Goal: Check status: Check status

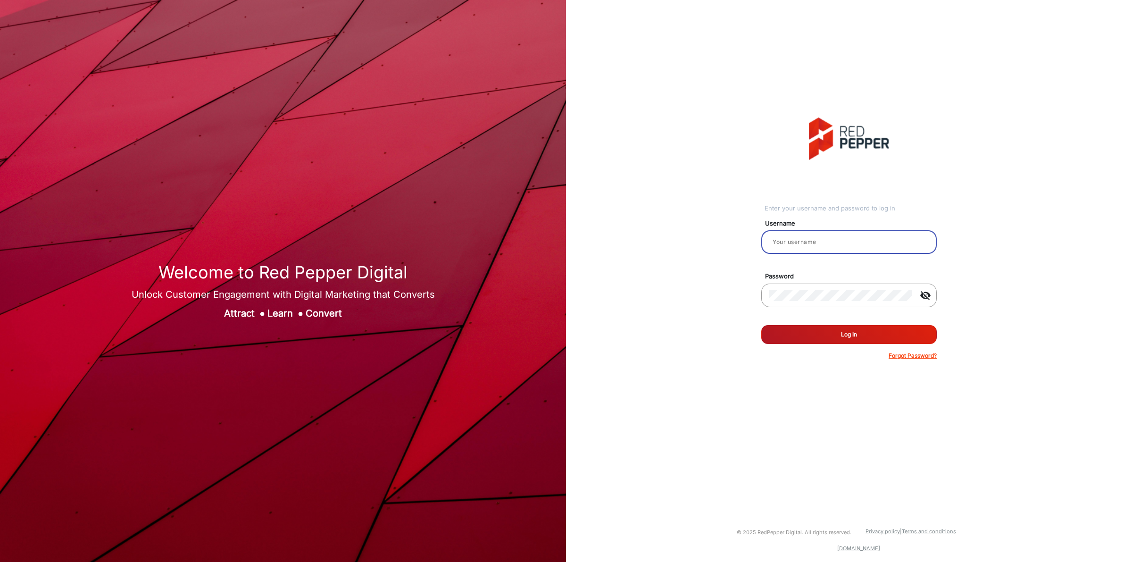
click at [821, 245] on input "email" at bounding box center [849, 241] width 160 height 11
type input "[PERSON_NAME]"
click at [793, 345] on form "Username [PERSON_NAME] Password visibility_off Remember me Log In Forgot Passwo…" at bounding box center [848, 286] width 175 height 147
click at [798, 341] on button "Log In" at bounding box center [848, 334] width 175 height 19
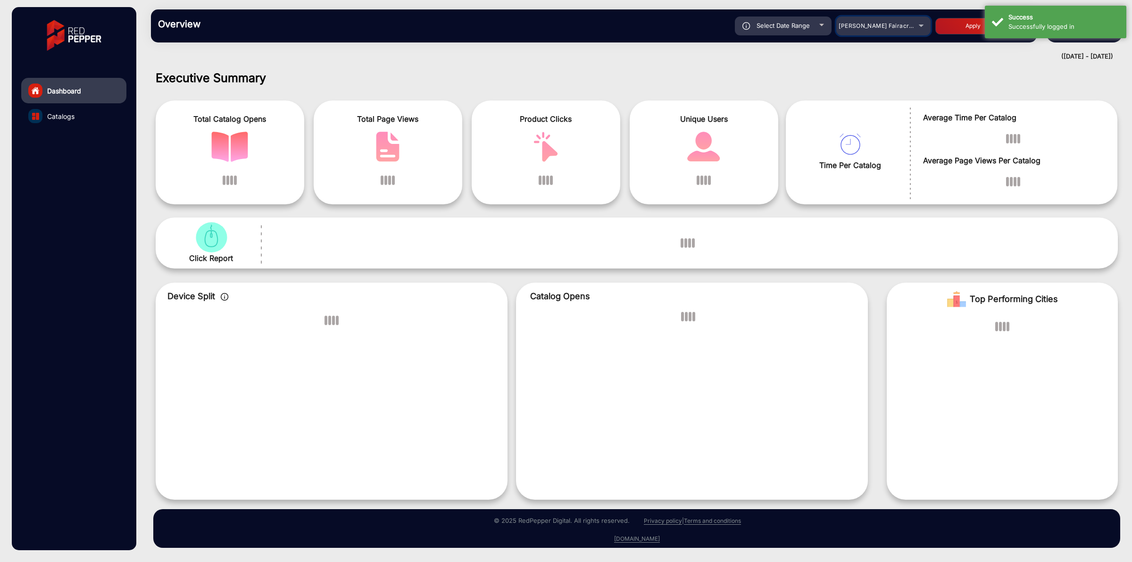
click at [865, 24] on span "[PERSON_NAME] Fairacre Farms" at bounding box center [884, 25] width 93 height 7
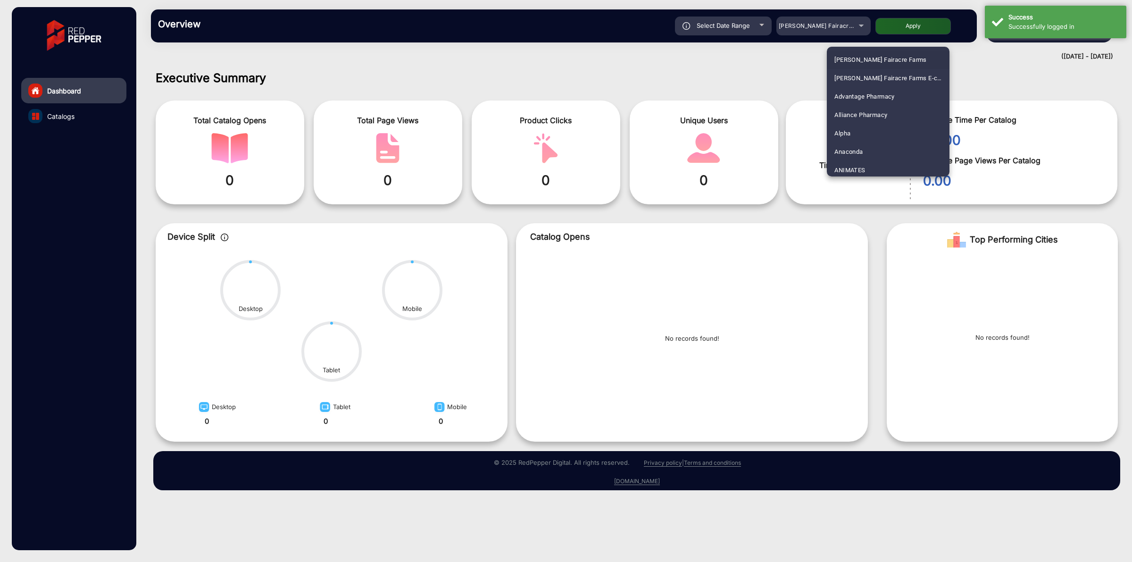
scroll to position [1916, 0]
click at [880, 124] on span "[GEOGRAPHIC_DATA]" at bounding box center [864, 130] width 61 height 18
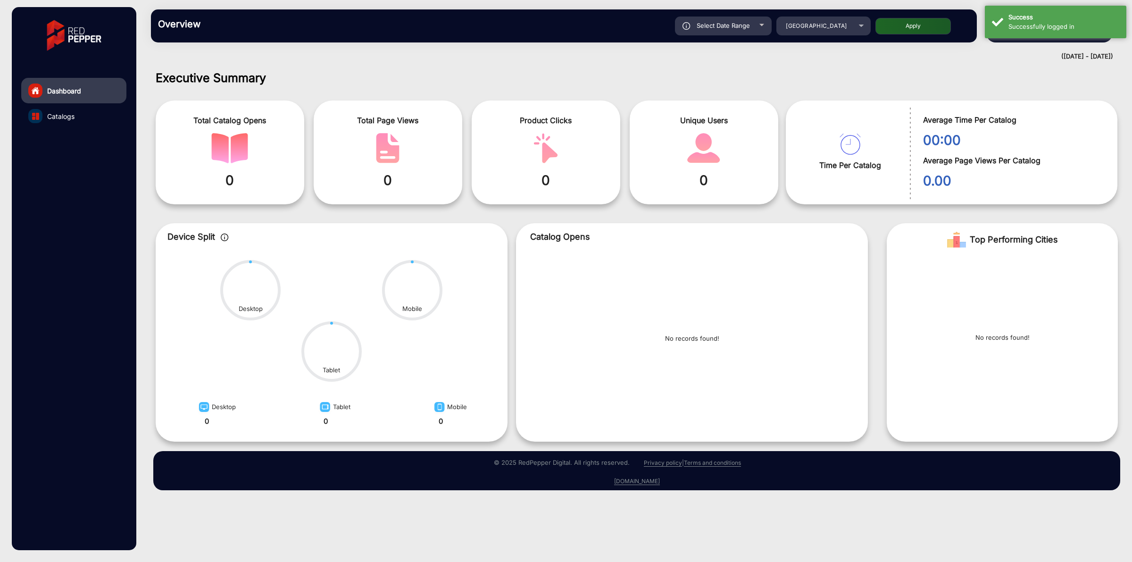
click at [913, 32] on button "Apply" at bounding box center [912, 26] width 75 height 17
type input "[DATE]"
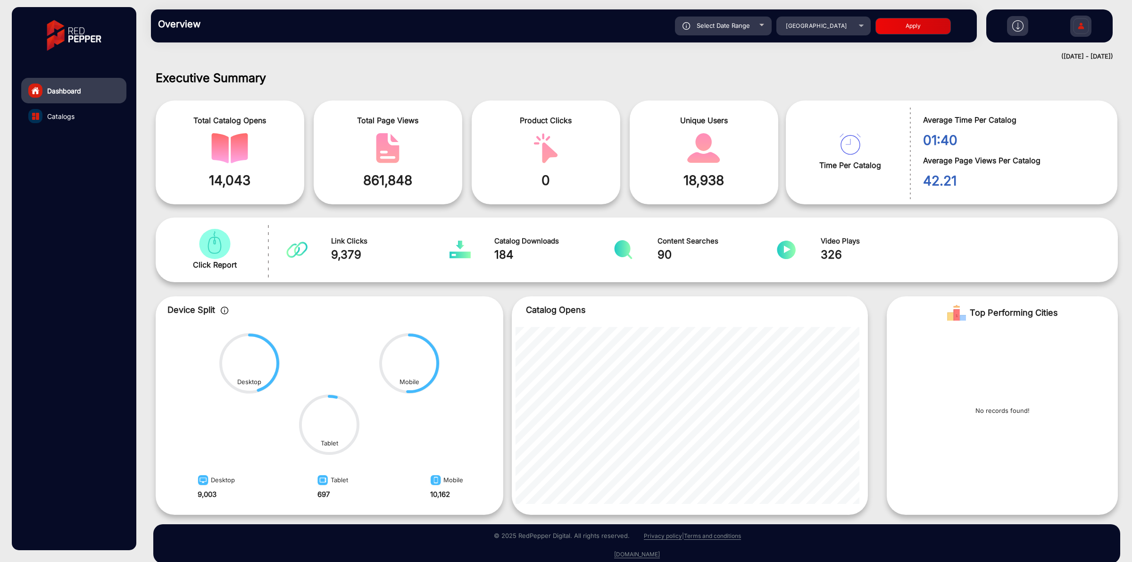
scroll to position [13, 0]
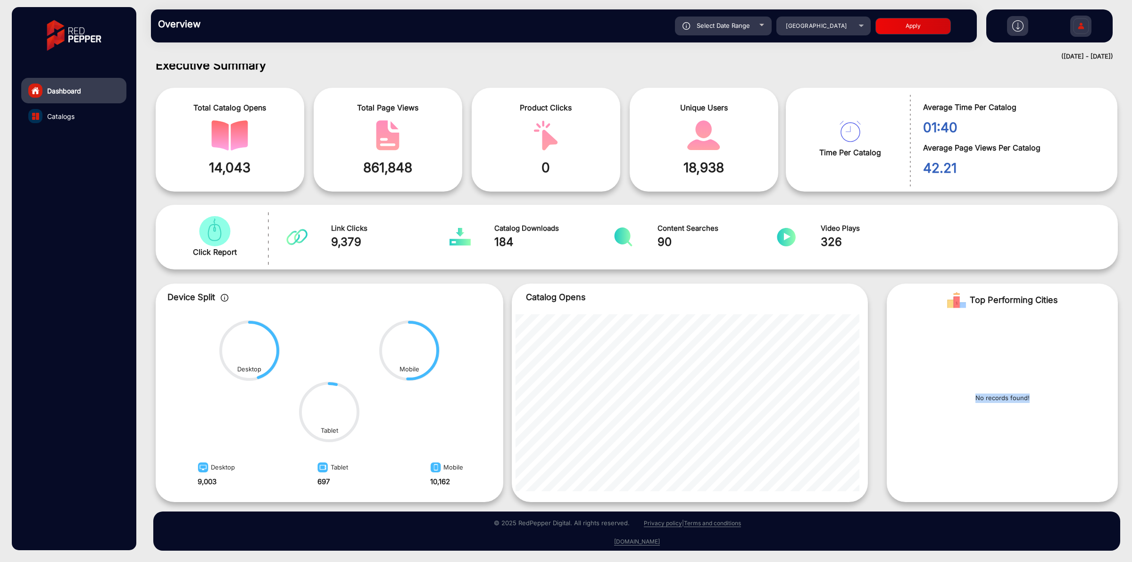
drag, startPoint x: 1028, startPoint y: 397, endPoint x: 969, endPoint y: 402, distance: 59.1
click at [969, 402] on div "No records found!" at bounding box center [1001, 401] width 231 height 171
click at [958, 422] on div "No records found!" at bounding box center [1001, 401] width 231 height 171
click at [750, 27] on div "Select Date Range" at bounding box center [723, 26] width 97 height 19
type input "[DATE]"
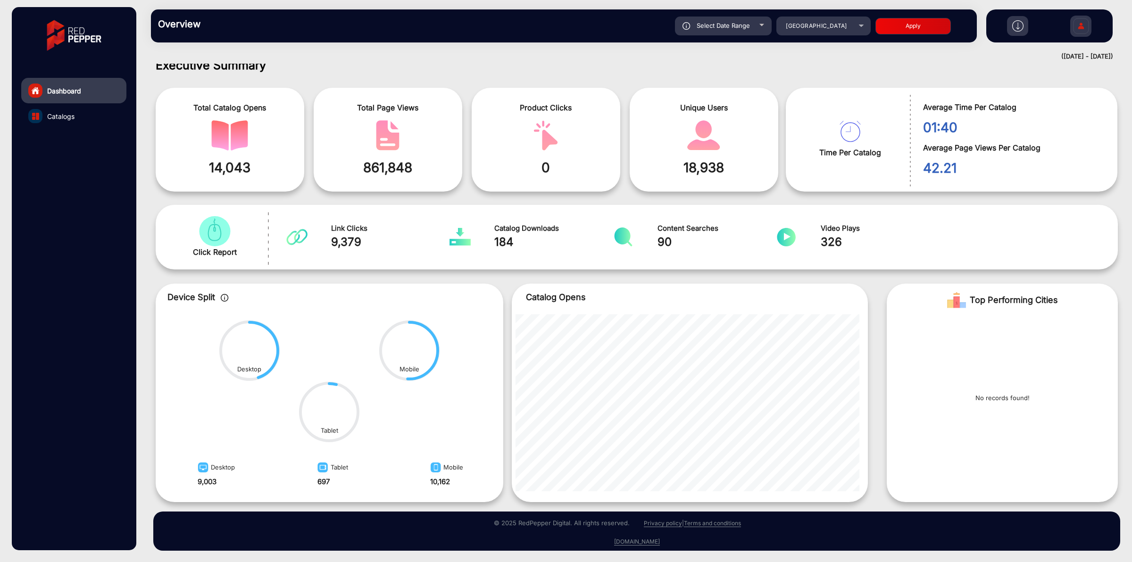
type input "[DATE]"
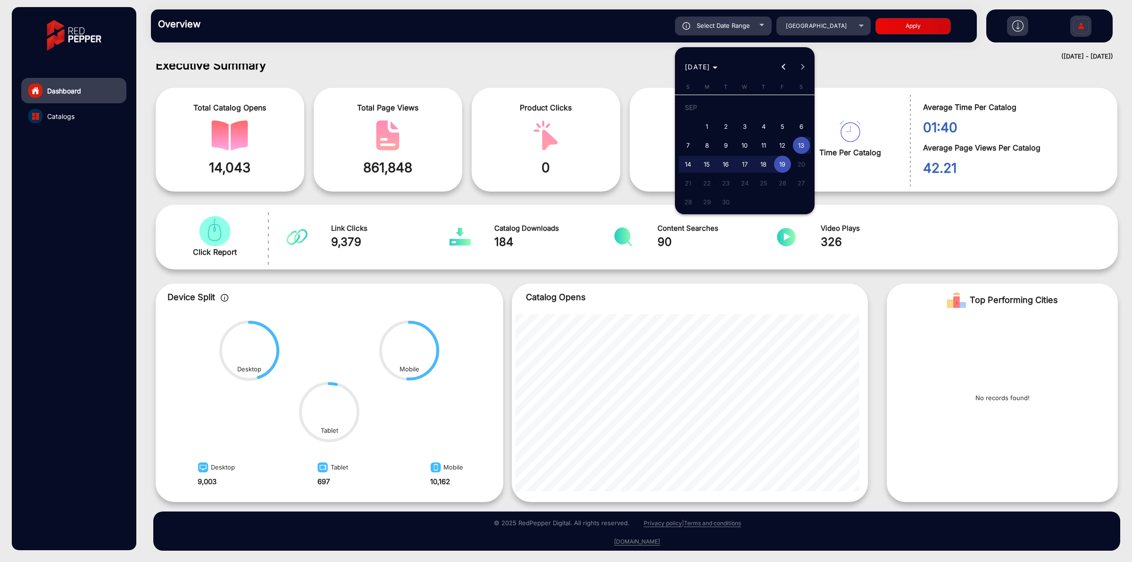
click at [712, 123] on span "1" at bounding box center [706, 126] width 17 height 17
type input "[DATE]"
click at [805, 125] on span "6" at bounding box center [801, 126] width 17 height 17
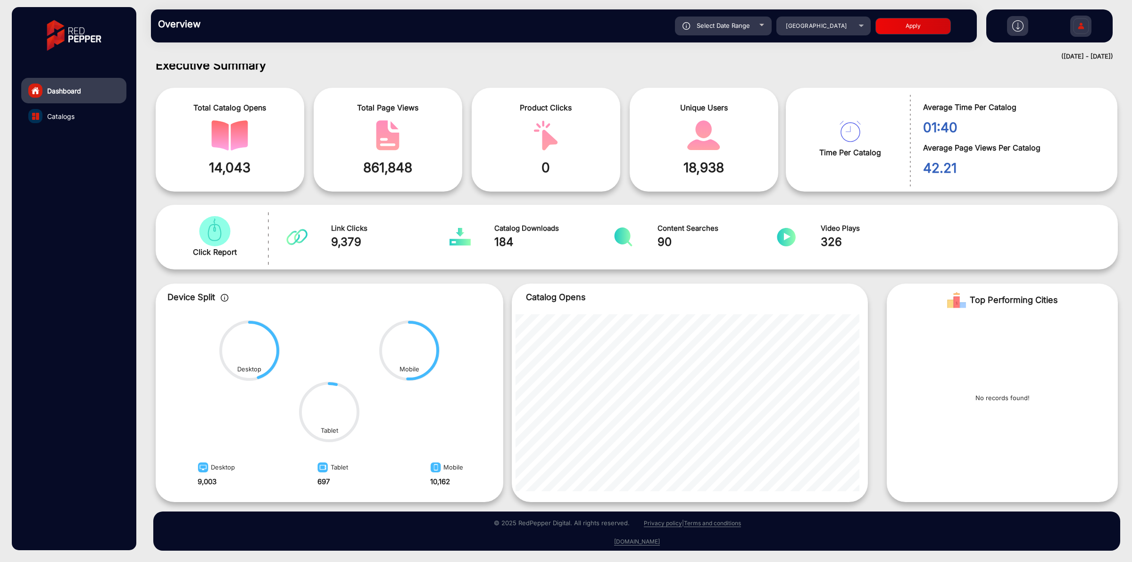
type input "[DATE]"
click at [895, 32] on button "Apply" at bounding box center [912, 26] width 75 height 17
type input "[DATE]"
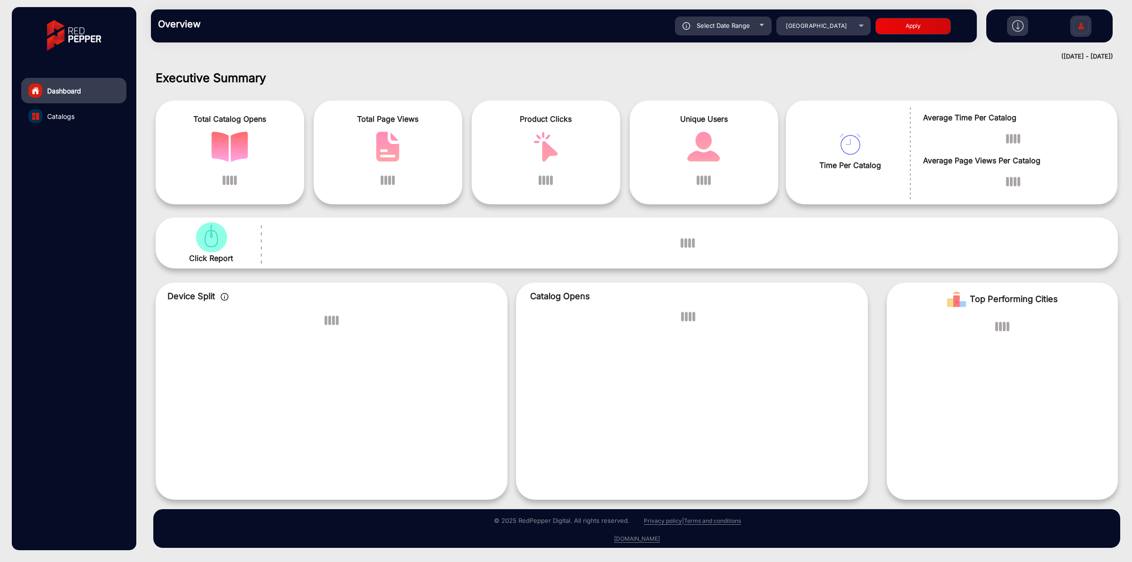
scroll to position [0, 0]
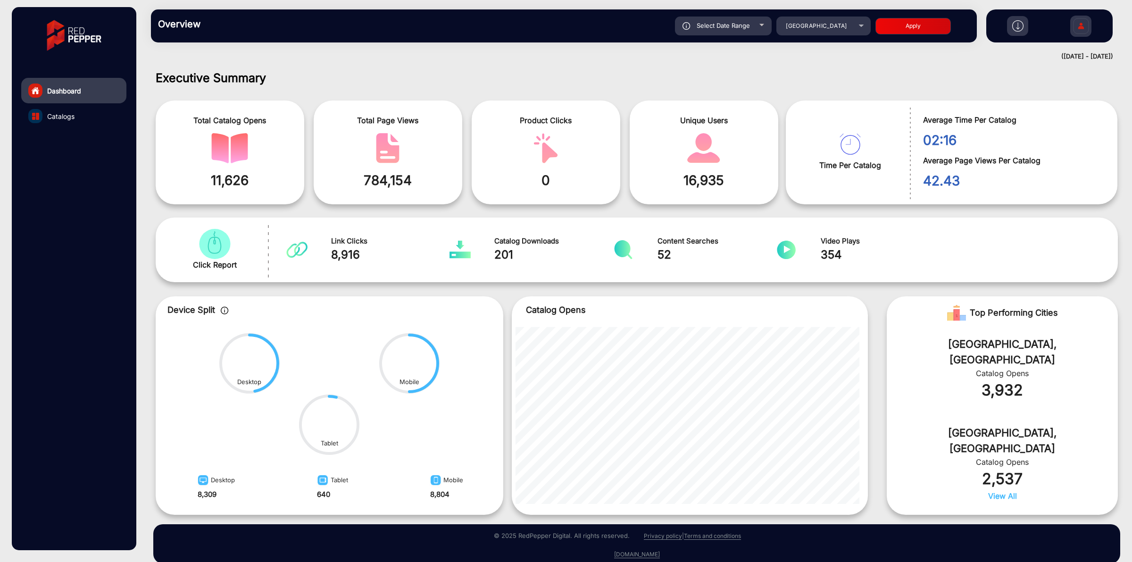
click at [722, 27] on span "Select Date Range" at bounding box center [722, 26] width 53 height 8
type input "[DATE]"
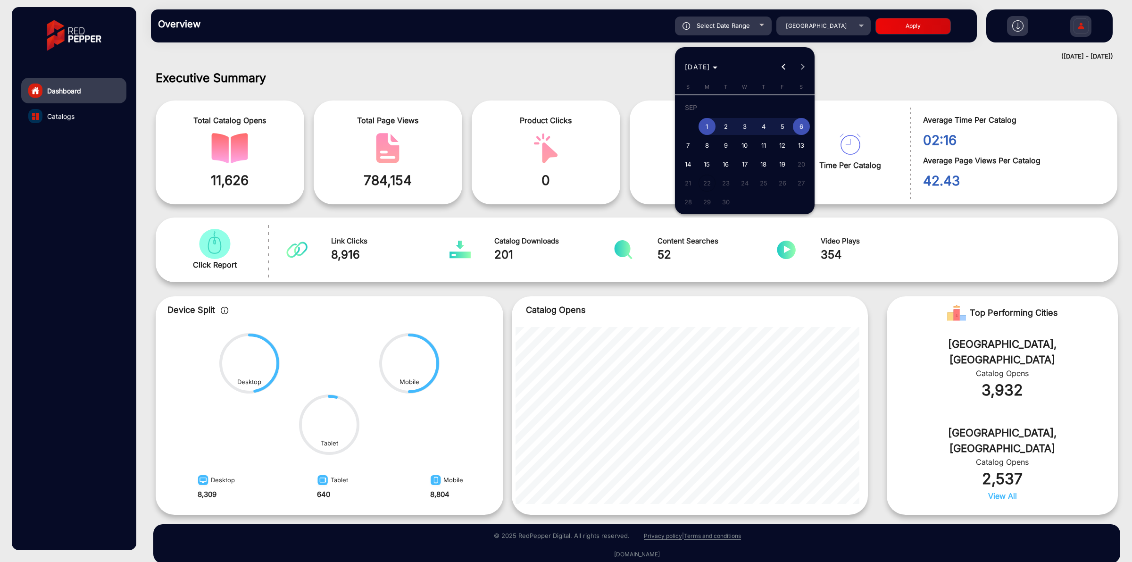
click at [691, 161] on span "14" at bounding box center [687, 164] width 17 height 17
type input "[DATE]"
click at [779, 164] on span "19" at bounding box center [782, 164] width 17 height 17
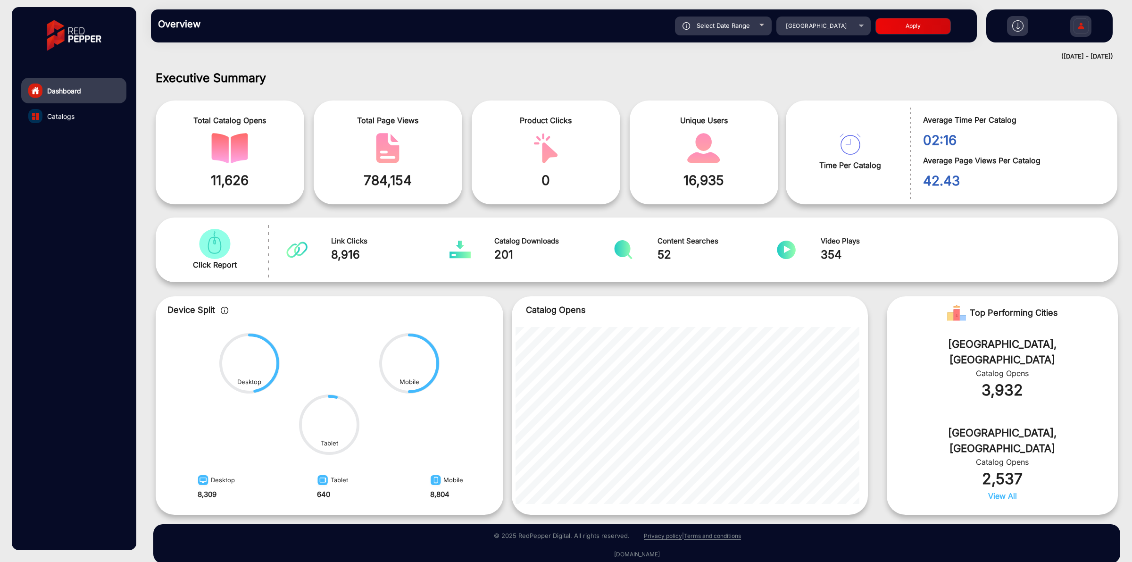
type input "[DATE]"
click at [907, 26] on button "Apply" at bounding box center [912, 26] width 75 height 17
type input "[DATE]"
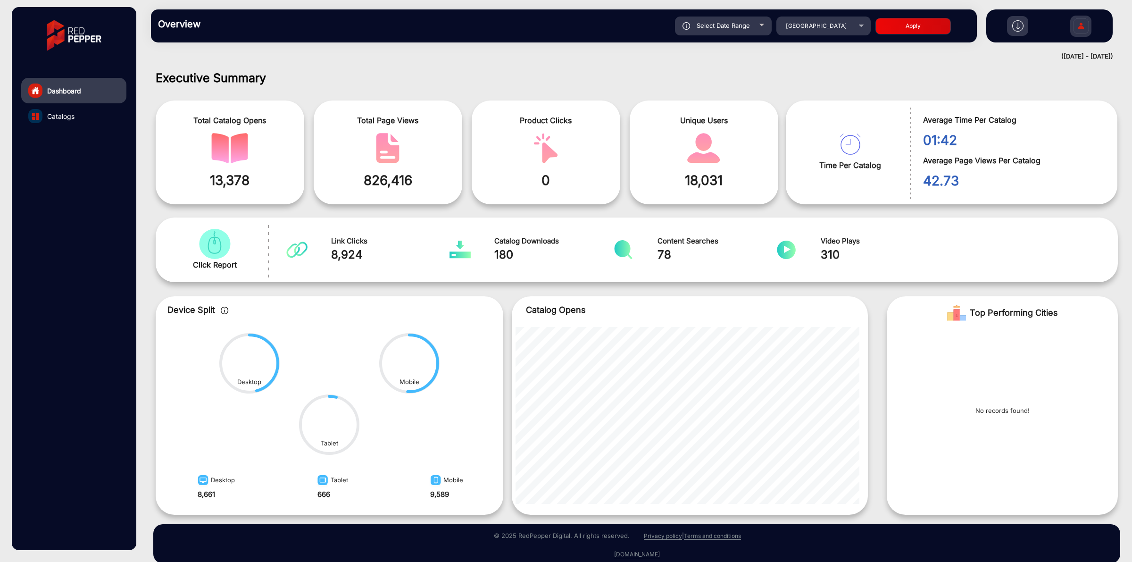
click at [712, 31] on div "Select Date Range" at bounding box center [723, 26] width 97 height 19
type input "[DATE]"
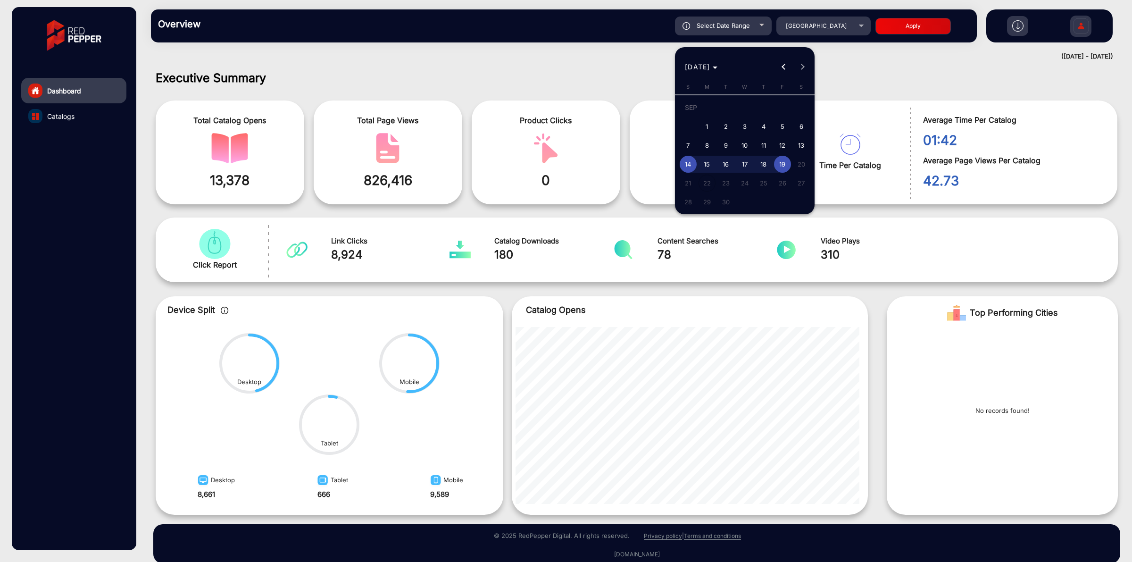
click at [682, 145] on span "7" at bounding box center [687, 145] width 17 height 17
type input "[DATE]"
click at [805, 141] on span "13" at bounding box center [801, 145] width 17 height 17
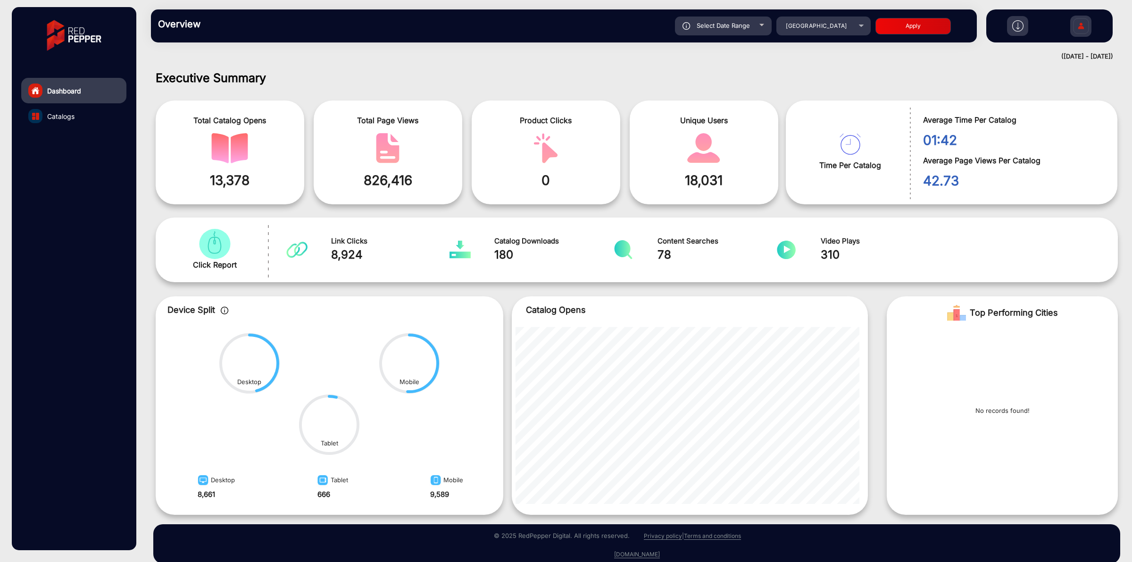
type input "[DATE]"
click at [900, 27] on button "Apply" at bounding box center [912, 26] width 75 height 17
type input "[DATE]"
click at [710, 25] on span "Select Date Range" at bounding box center [722, 26] width 53 height 8
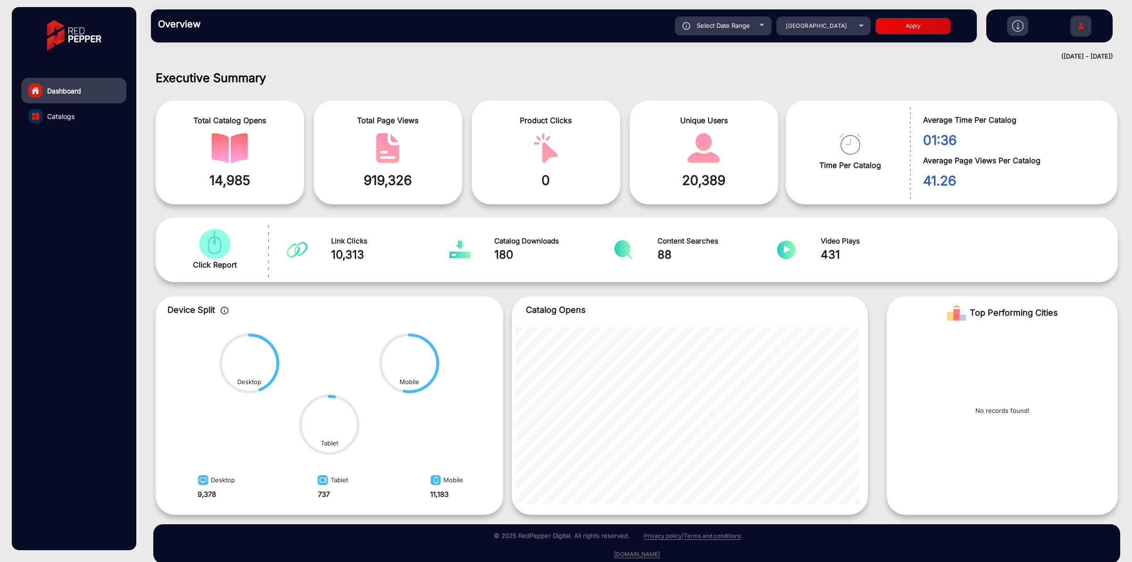
type input "[DATE]"
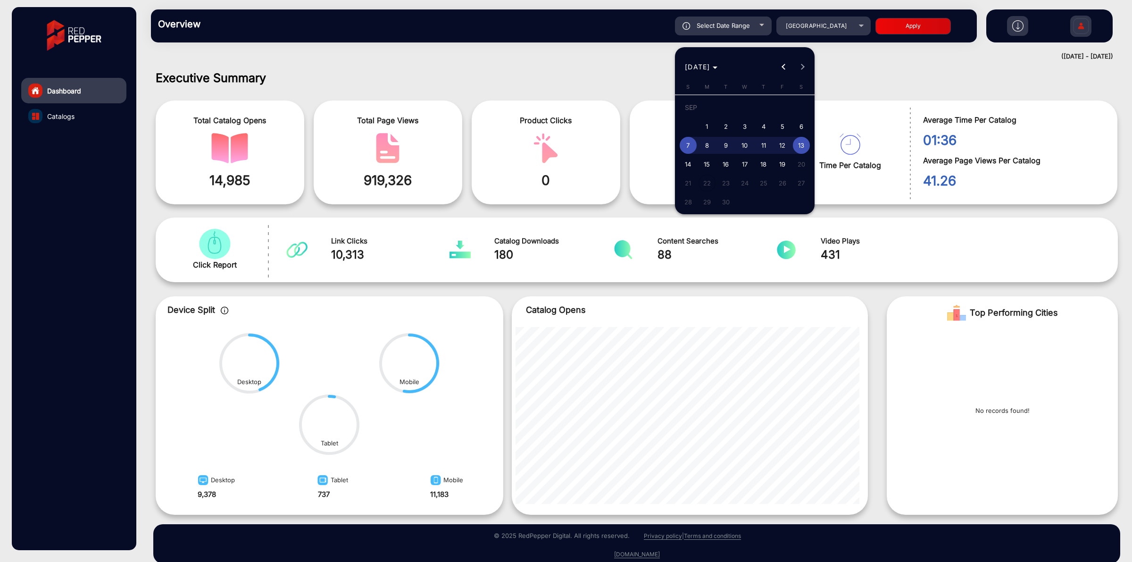
click at [778, 125] on span "5" at bounding box center [782, 126] width 17 height 17
type input "[DATE]"
click at [778, 125] on span "5" at bounding box center [782, 126] width 17 height 17
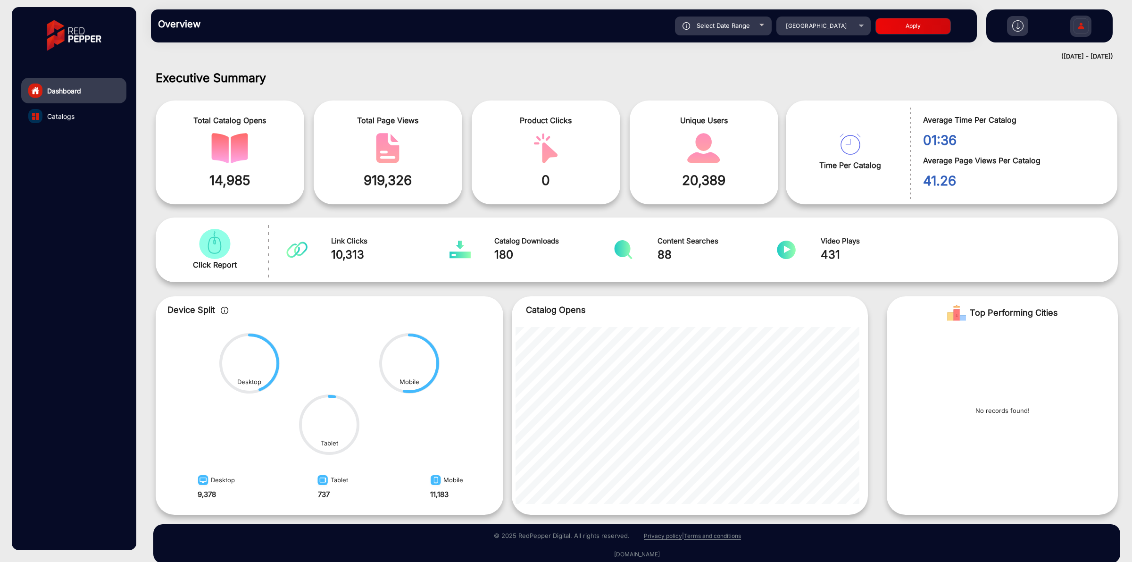
type input "[DATE]"
click at [888, 27] on button "Apply" at bounding box center [912, 26] width 75 height 17
type input "[DATE]"
click at [741, 26] on span "Select Date Range" at bounding box center [722, 26] width 53 height 8
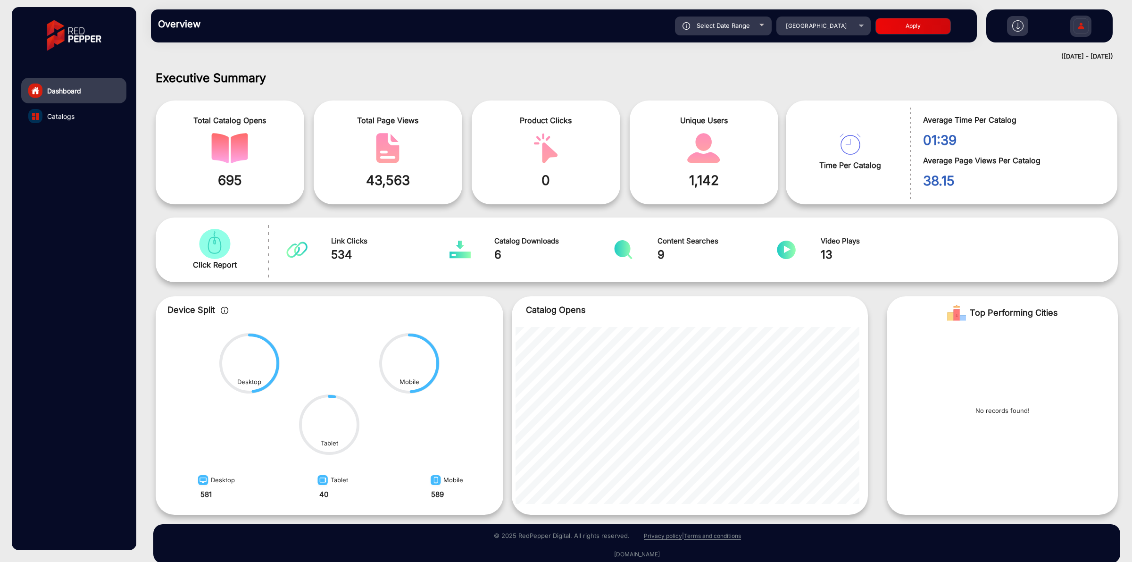
type input "[DATE]"
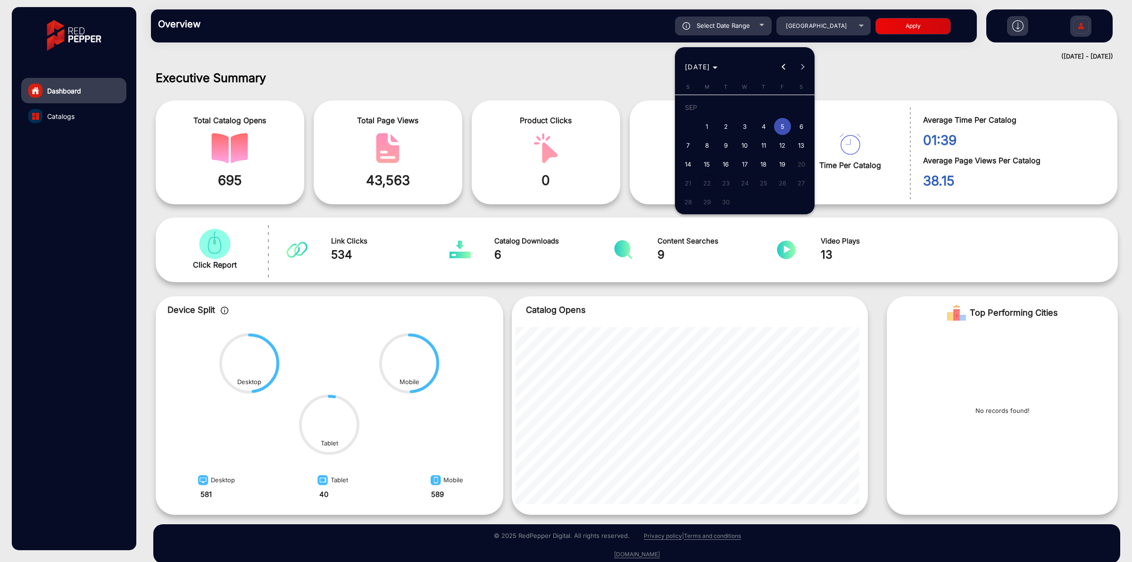
click at [760, 125] on span "4" at bounding box center [763, 126] width 17 height 17
type input "[DATE]"
click at [760, 125] on span "4" at bounding box center [763, 126] width 17 height 17
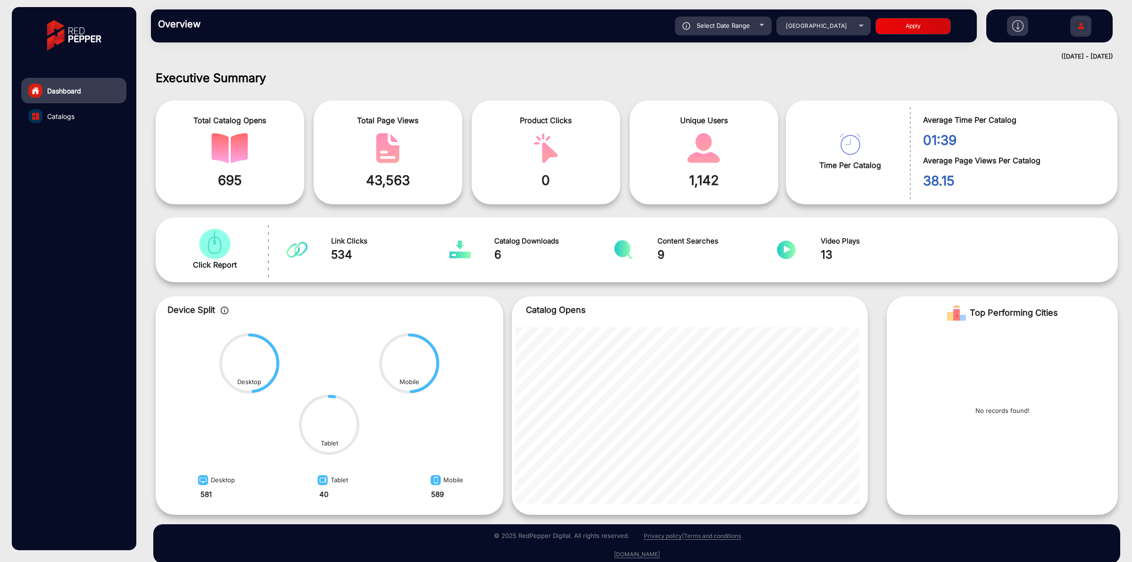
type input "[DATE]"
click at [892, 19] on button "Apply" at bounding box center [912, 26] width 75 height 17
type input "[DATE]"
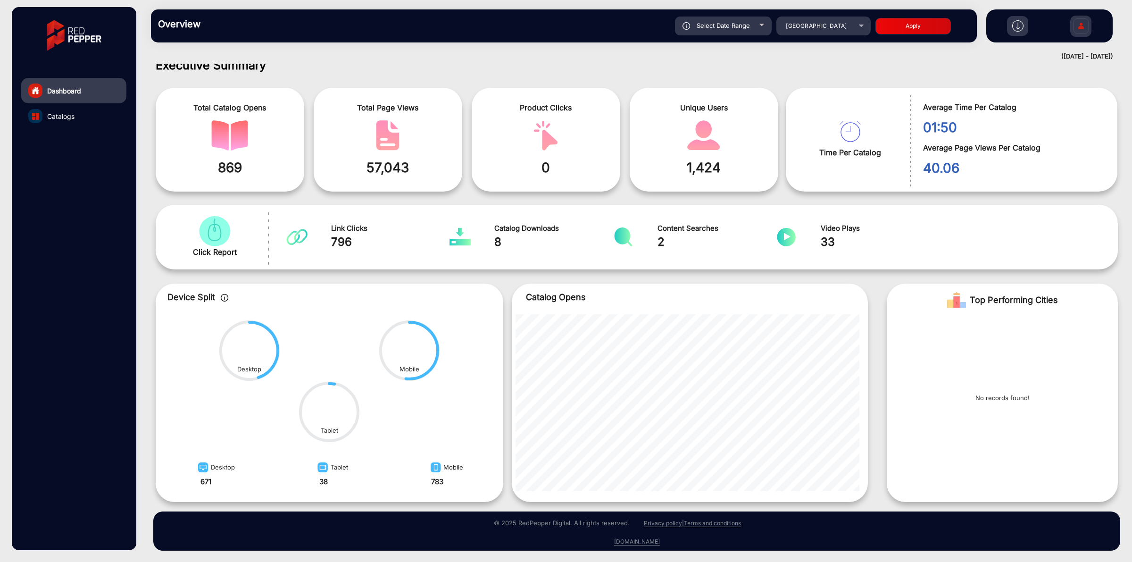
drag, startPoint x: 557, startPoint y: 164, endPoint x: 528, endPoint y: 163, distance: 29.2
click at [528, 163] on span "0" at bounding box center [546, 167] width 134 height 20
click at [751, 34] on div "Select Date Range" at bounding box center [723, 26] width 97 height 19
type input "[DATE]"
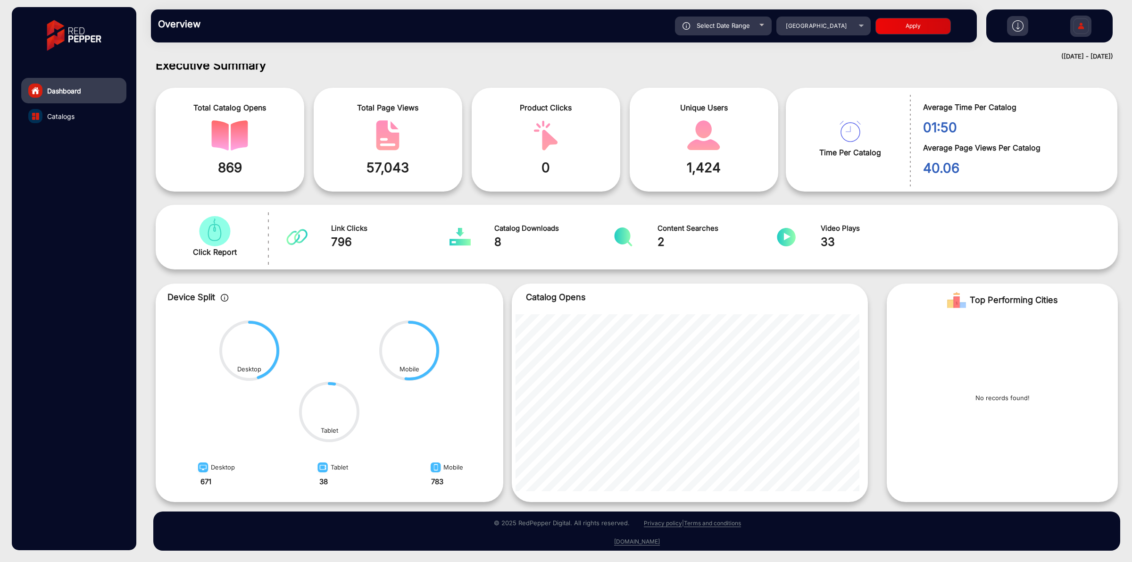
type input "[DATE]"
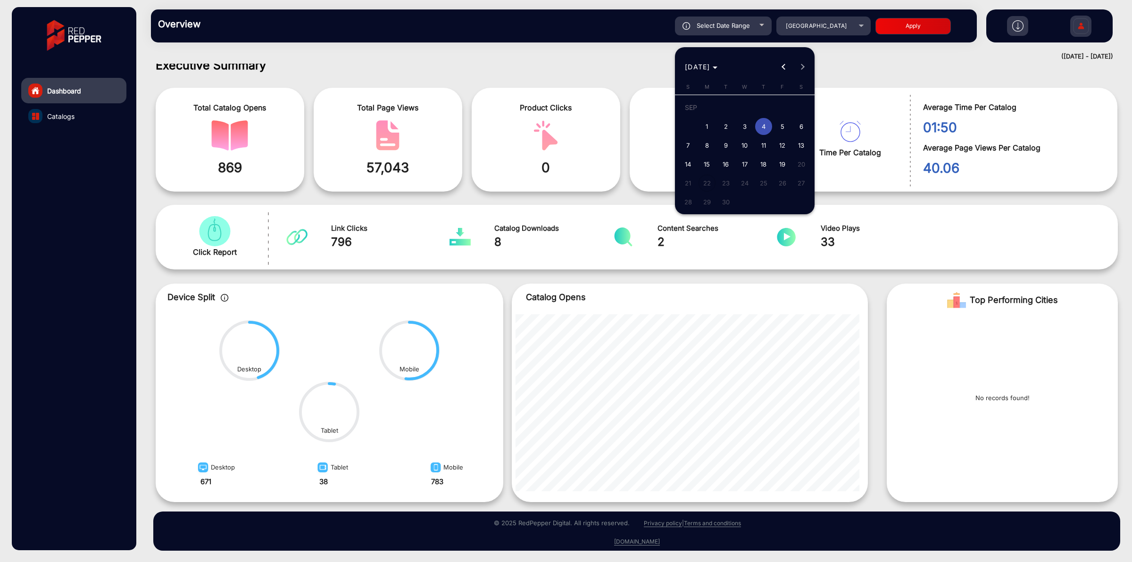
click at [750, 128] on span "3" at bounding box center [744, 126] width 17 height 17
type input "[DATE]"
click at [750, 128] on span "3" at bounding box center [744, 126] width 17 height 17
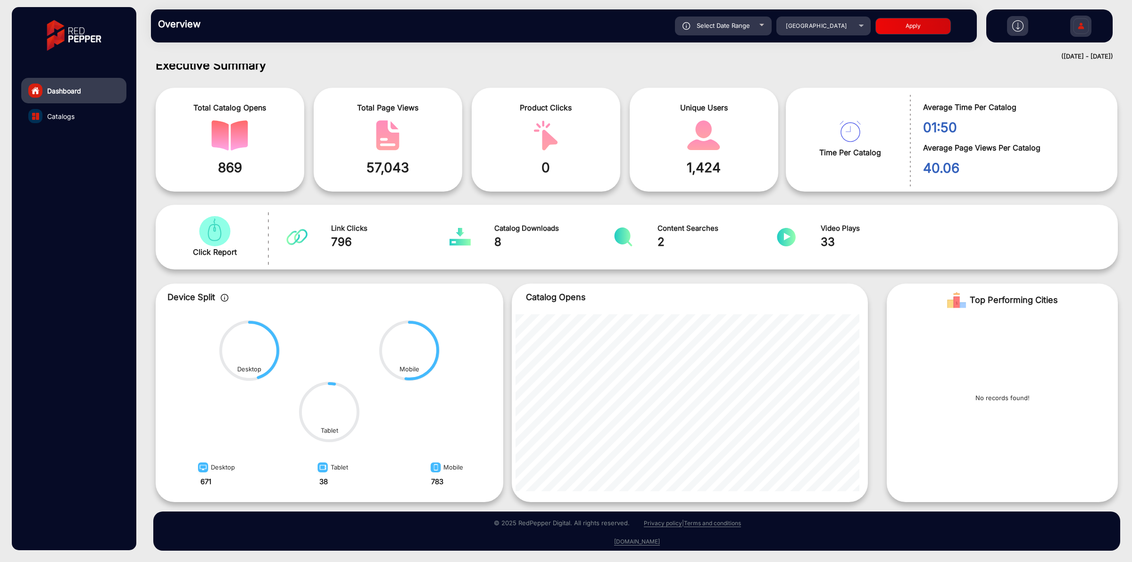
type input "[DATE]"
click at [911, 26] on button "Apply" at bounding box center [912, 26] width 75 height 17
type input "[DATE]"
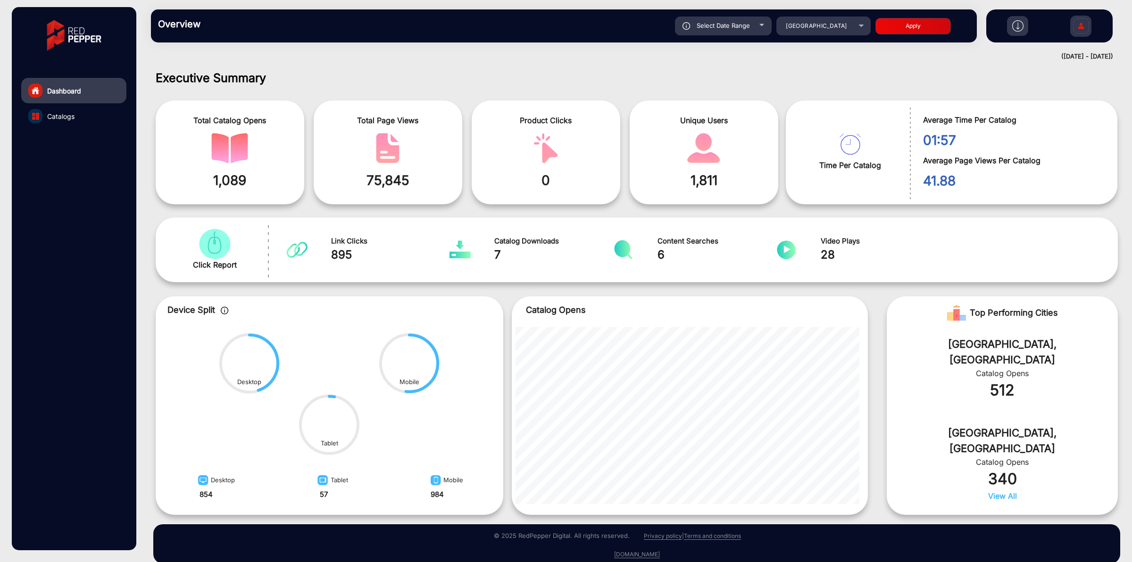
click at [731, 25] on span "Select Date Range" at bounding box center [722, 26] width 53 height 8
type input "[DATE]"
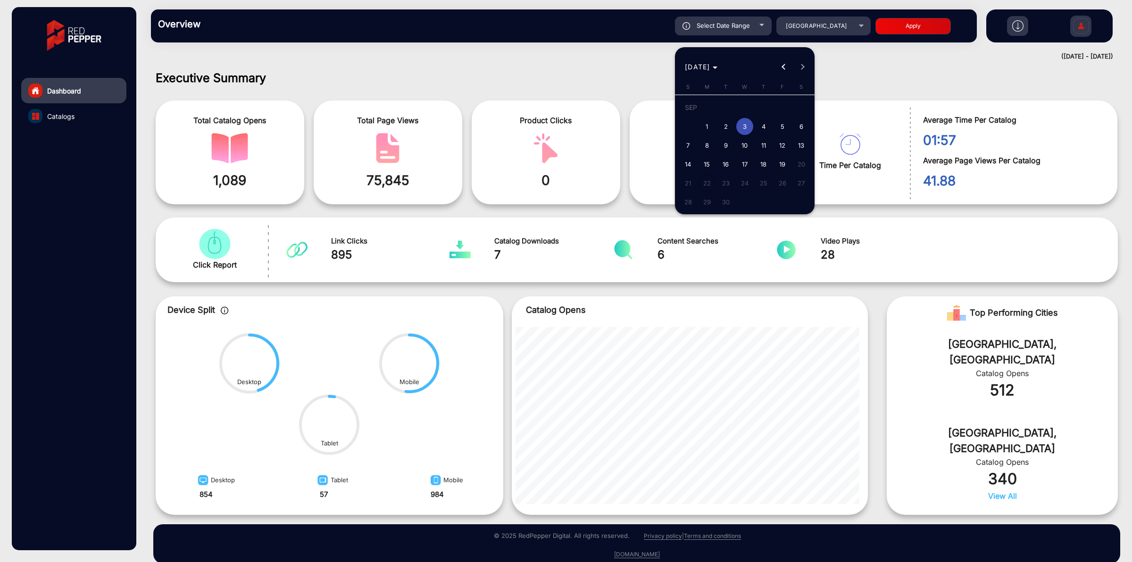
click at [762, 127] on span "4" at bounding box center [763, 126] width 17 height 17
type input "[DATE]"
click at [762, 127] on span "4" at bounding box center [763, 126] width 17 height 17
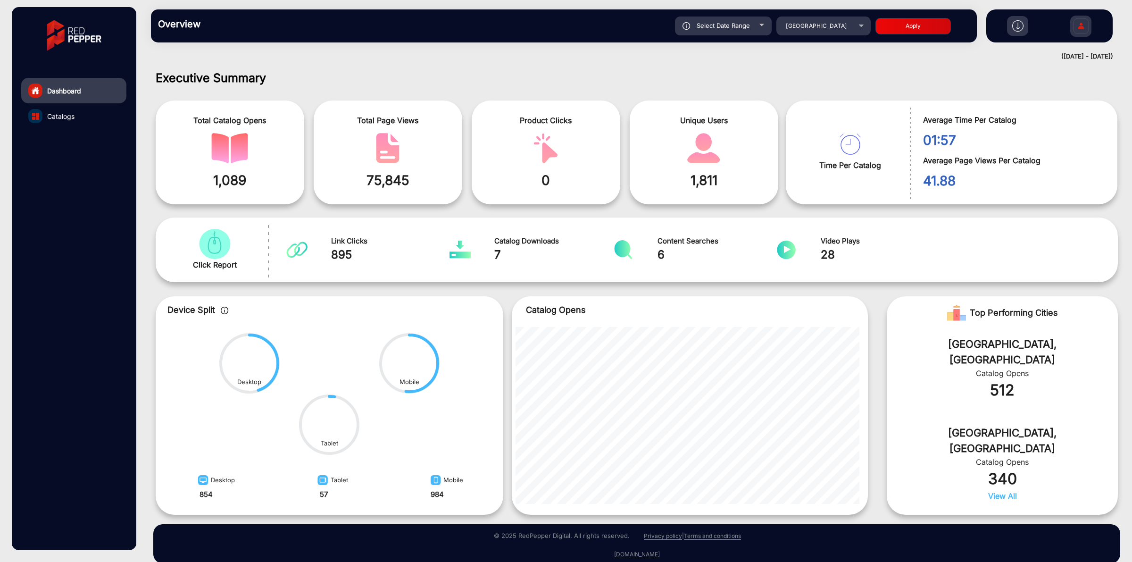
type input "[DATE]"
click at [894, 28] on button "Apply" at bounding box center [912, 26] width 75 height 17
type input "[DATE]"
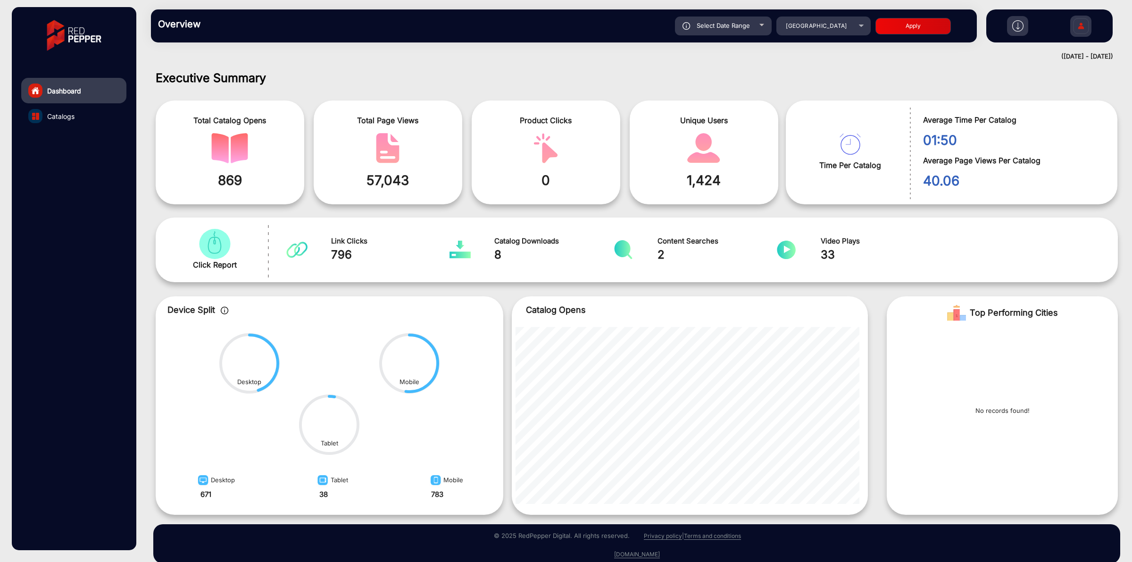
click at [727, 39] on div "Overview Reports Understand what makes your customers tick and learn how they a…" at bounding box center [564, 25] width 826 height 33
click at [715, 48] on div "Overview Reports Understand what makes your customers tick and learn how they a…" at bounding box center [636, 26] width 990 height 52
drag, startPoint x: 1038, startPoint y: 417, endPoint x: 990, endPoint y: 412, distance: 48.4
click at [990, 412] on div "No records found!" at bounding box center [1001, 414] width 231 height 171
click at [986, 364] on div "No records found!" at bounding box center [1001, 414] width 231 height 171
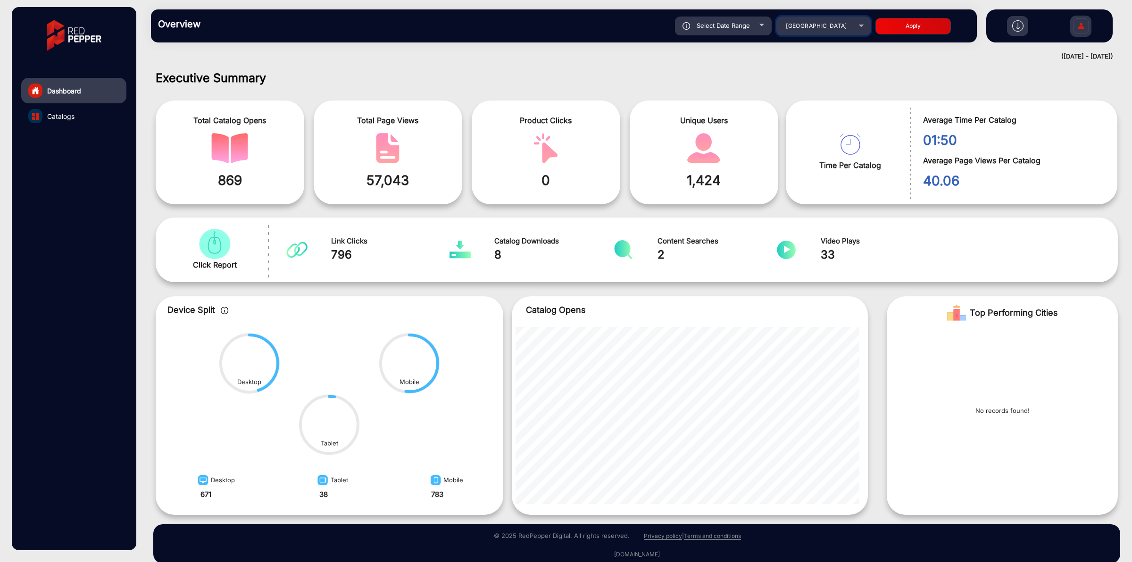
click at [821, 23] on span "[GEOGRAPHIC_DATA]" at bounding box center [815, 25] width 61 height 7
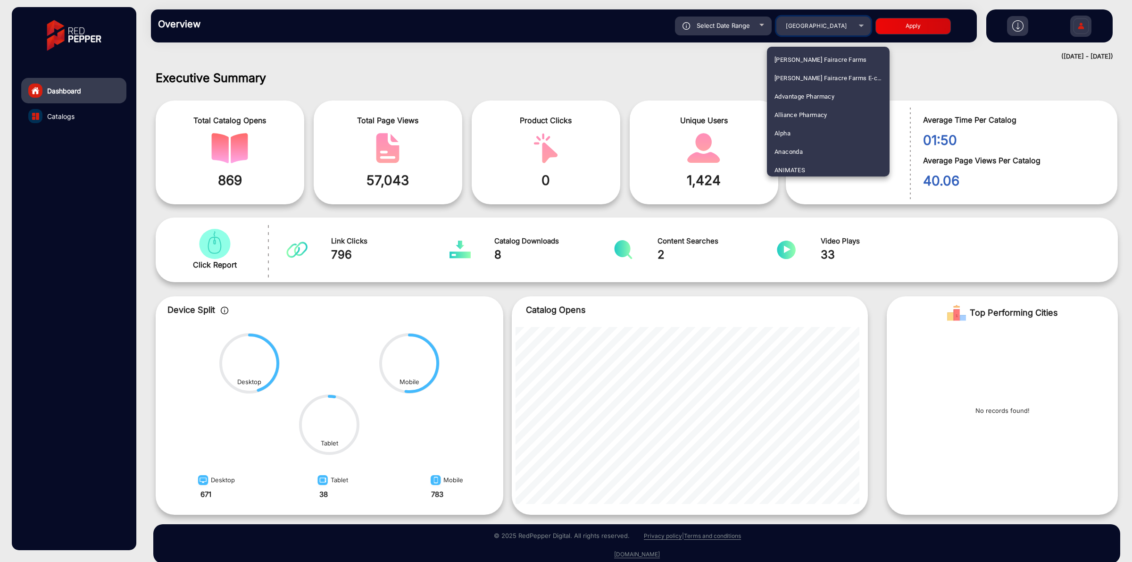
scroll to position [1878, 0]
click at [679, 61] on div at bounding box center [566, 281] width 1132 height 562
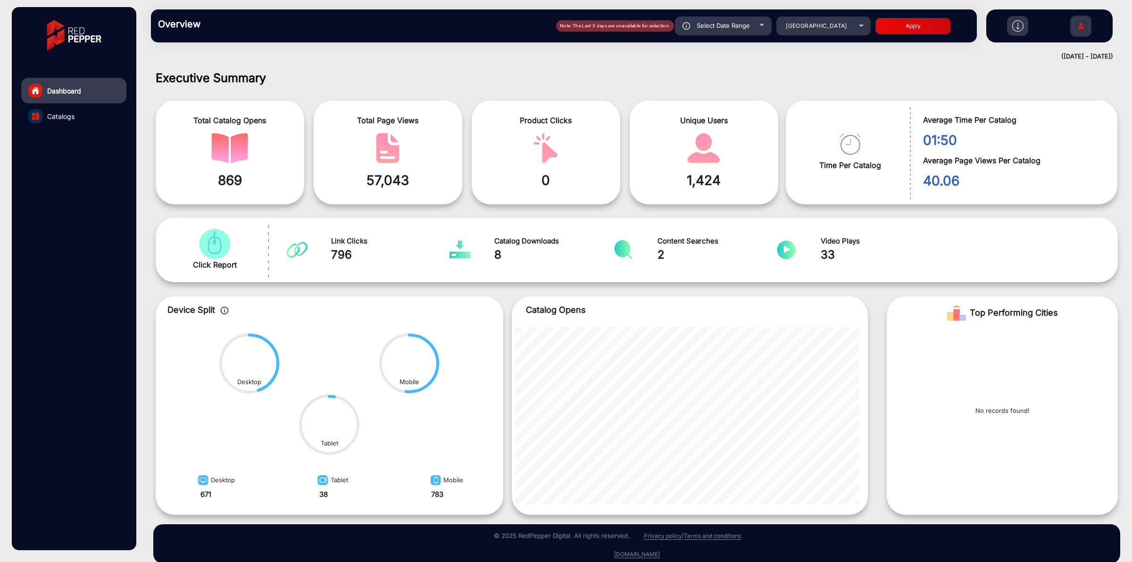
click at [692, 26] on div "Select Date Range" at bounding box center [723, 26] width 97 height 19
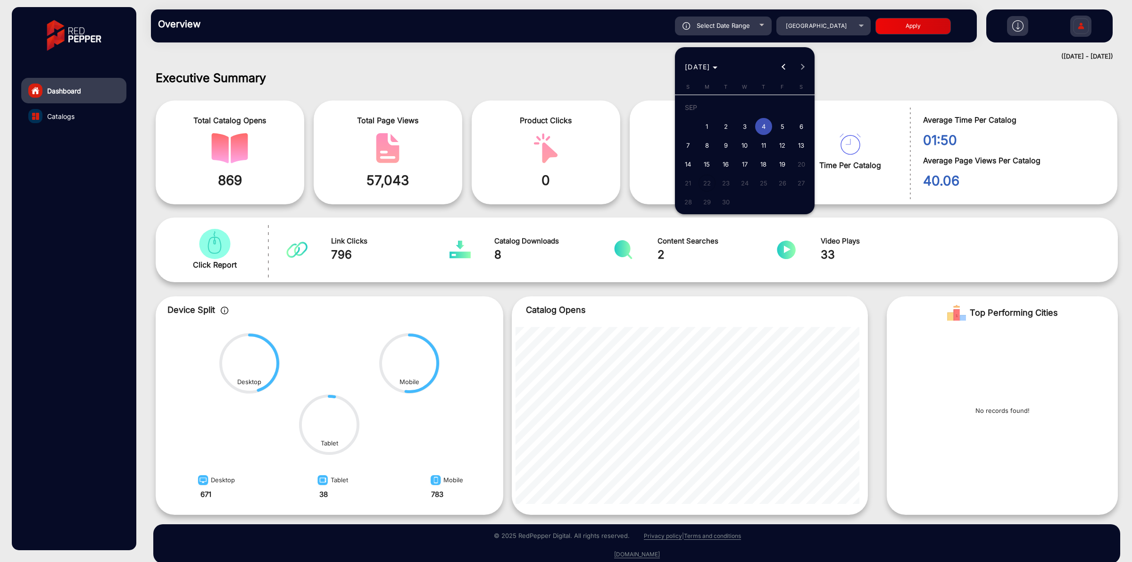
type input "[DATE]"
click at [785, 168] on span "19" at bounding box center [782, 164] width 17 height 17
type input "[DATE]"
click at [785, 168] on span "19" at bounding box center [782, 164] width 17 height 17
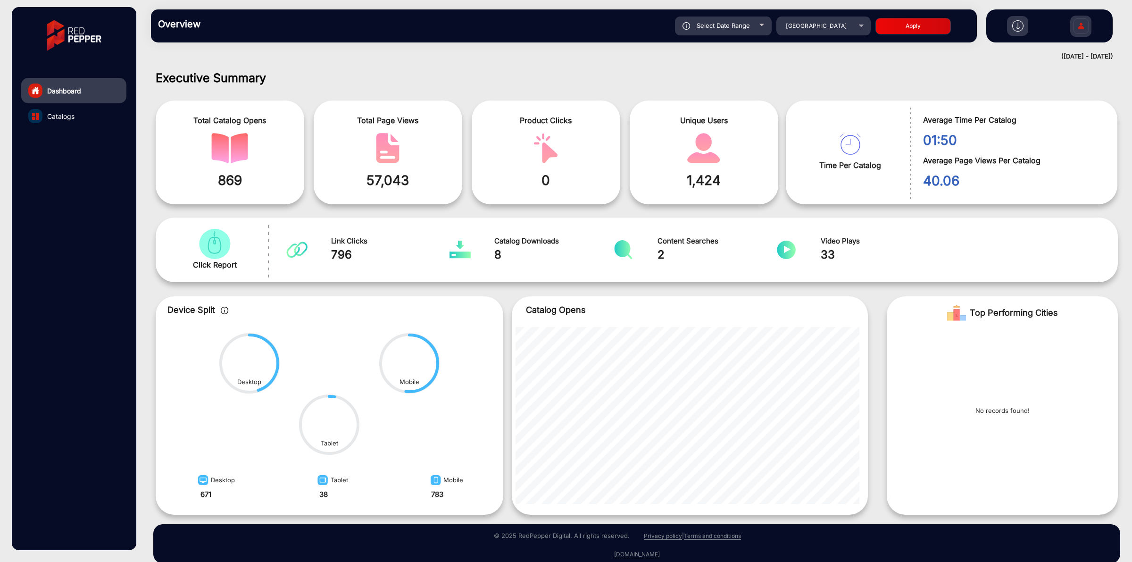
type input "[DATE]"
click at [910, 28] on button "Apply" at bounding box center [912, 26] width 75 height 17
type input "[DATE]"
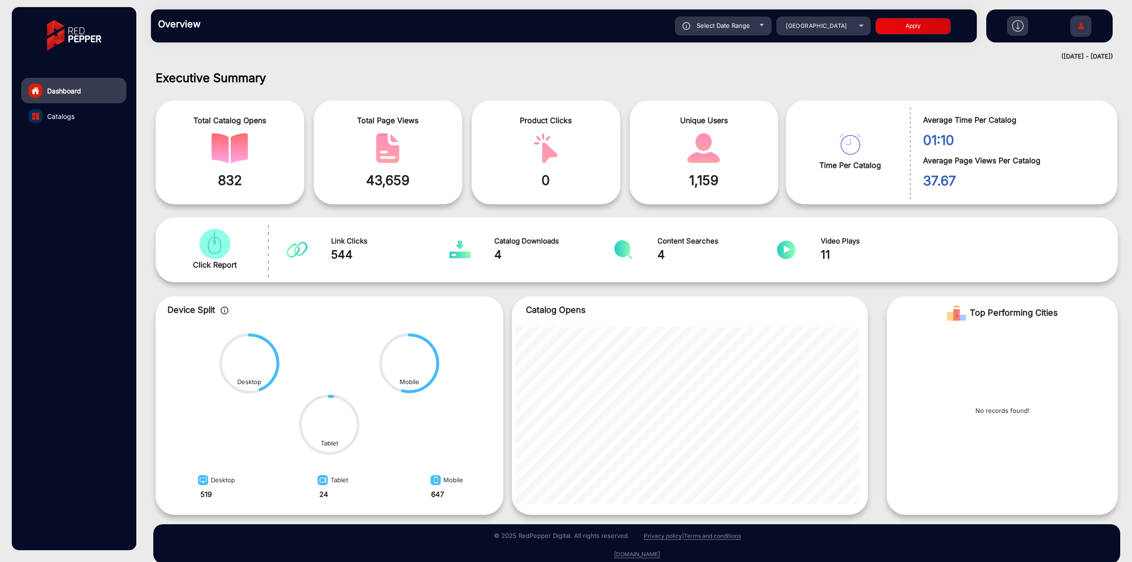
click at [729, 25] on span "Select Date Range" at bounding box center [722, 26] width 53 height 8
type input "[DATE]"
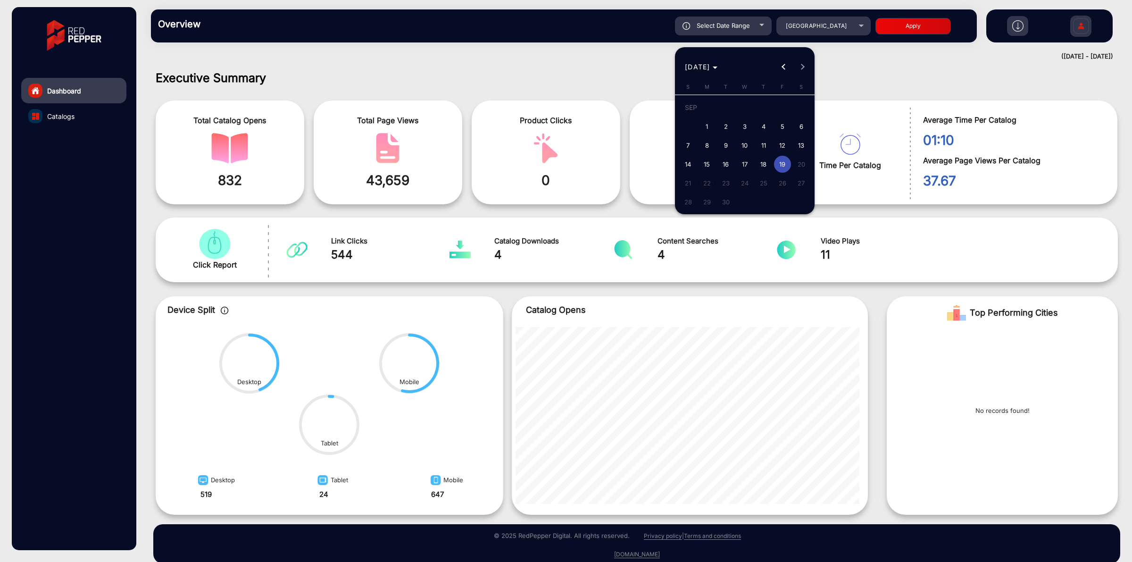
click at [718, 125] on span "2" at bounding box center [725, 126] width 17 height 17
type input "[DATE]"
click at [718, 125] on span "2" at bounding box center [725, 126] width 17 height 17
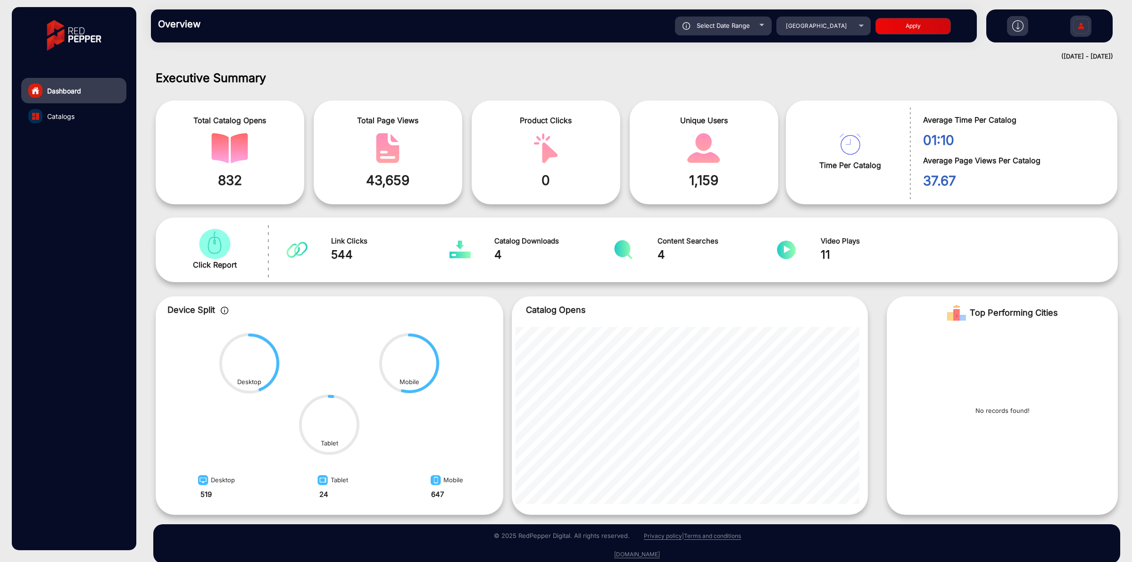
type input "[DATE]"
click at [910, 20] on button "Apply" at bounding box center [912, 26] width 75 height 17
type input "[DATE]"
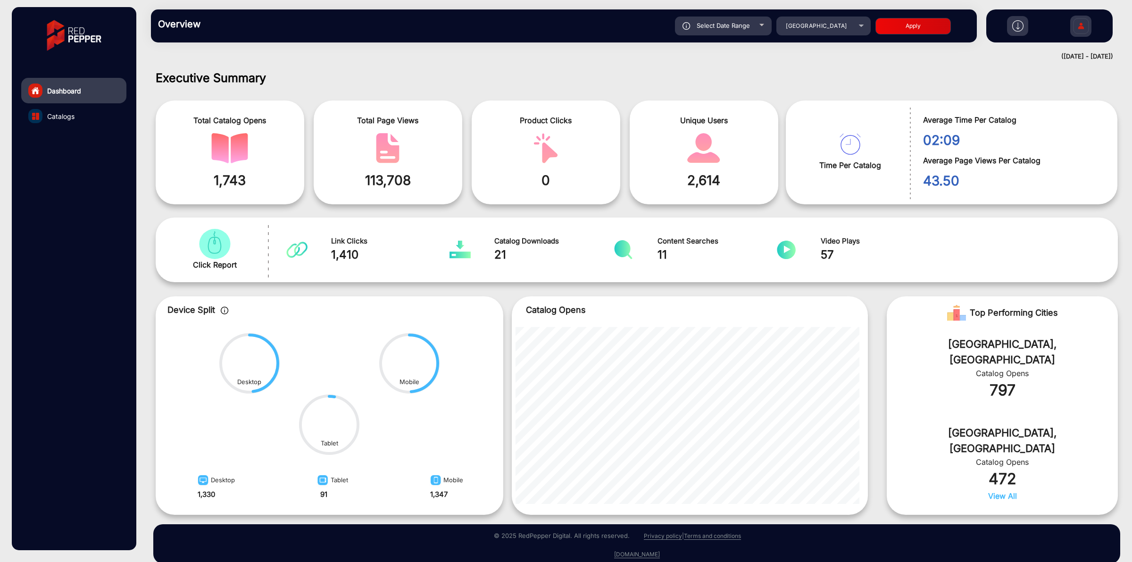
click at [734, 25] on span "Select Date Range" at bounding box center [722, 26] width 53 height 8
type input "[DATE]"
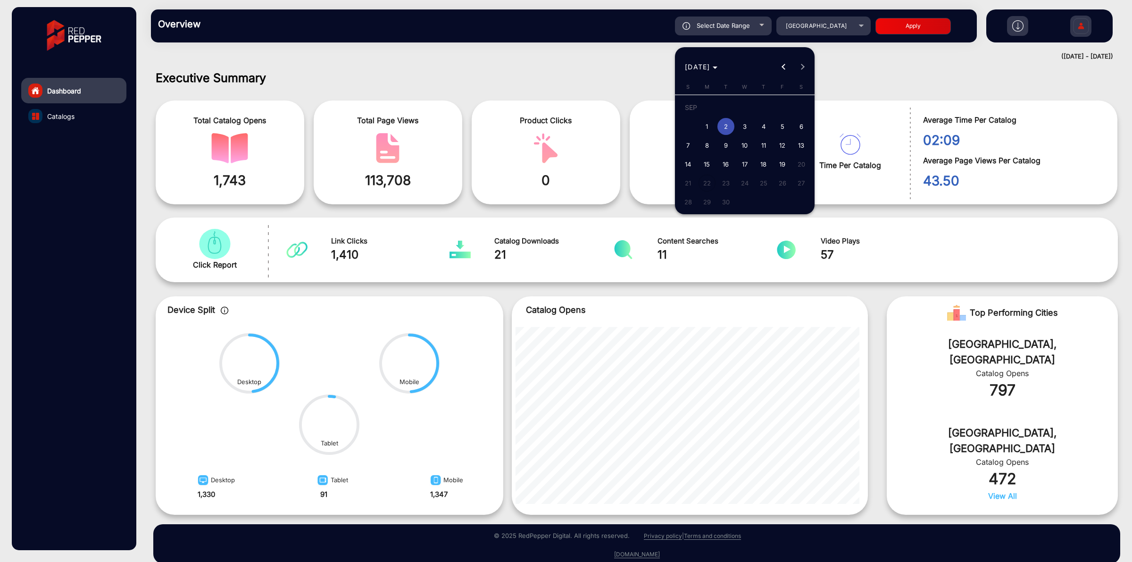
click at [743, 131] on span "3" at bounding box center [744, 126] width 17 height 17
type input "[DATE]"
click at [743, 131] on span "3" at bounding box center [744, 126] width 17 height 17
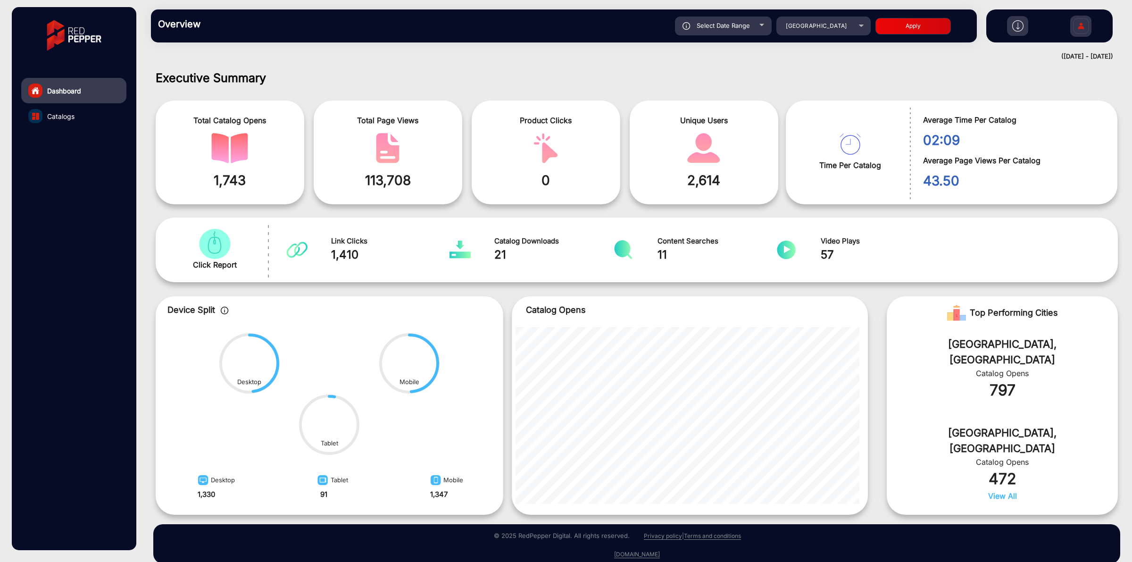
type input "[DATE]"
click at [904, 32] on button "Apply" at bounding box center [912, 26] width 75 height 17
type input "[DATE]"
click at [713, 33] on div "Select Date Range" at bounding box center [723, 26] width 97 height 19
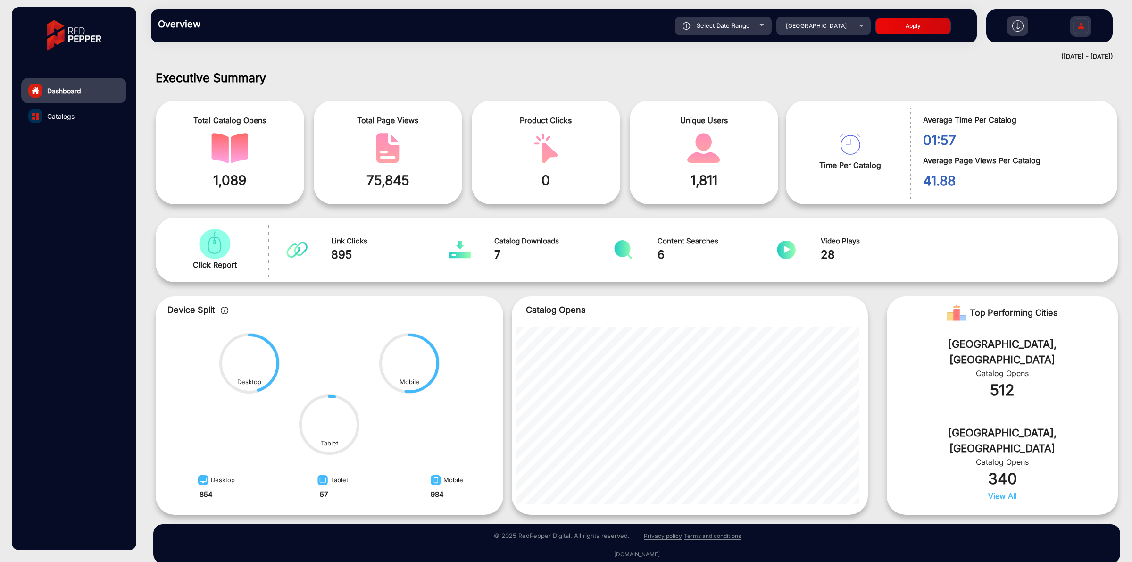
type input "[DATE]"
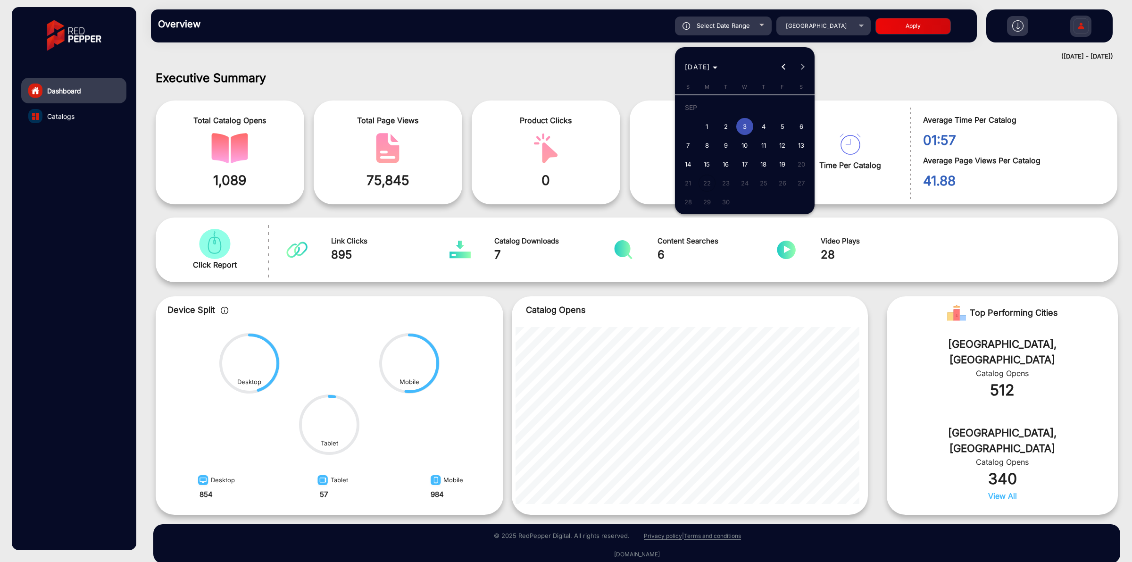
click at [764, 122] on span "4" at bounding box center [763, 126] width 17 height 17
type input "[DATE]"
click at [764, 122] on span "4" at bounding box center [763, 126] width 17 height 17
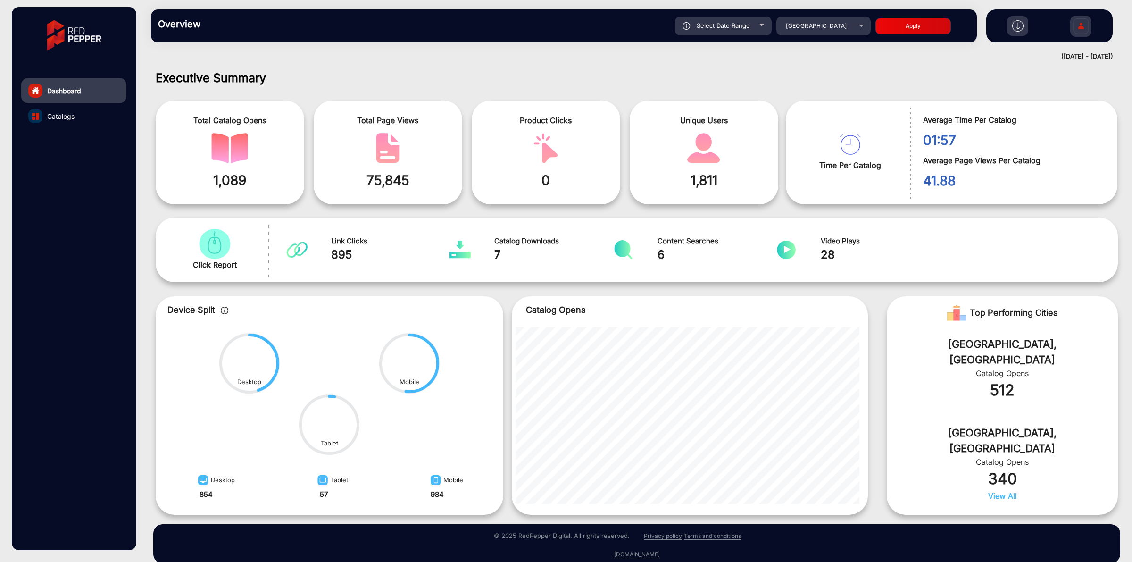
type input "[DATE]"
click at [908, 29] on button "Apply" at bounding box center [912, 26] width 75 height 17
type input "[DATE]"
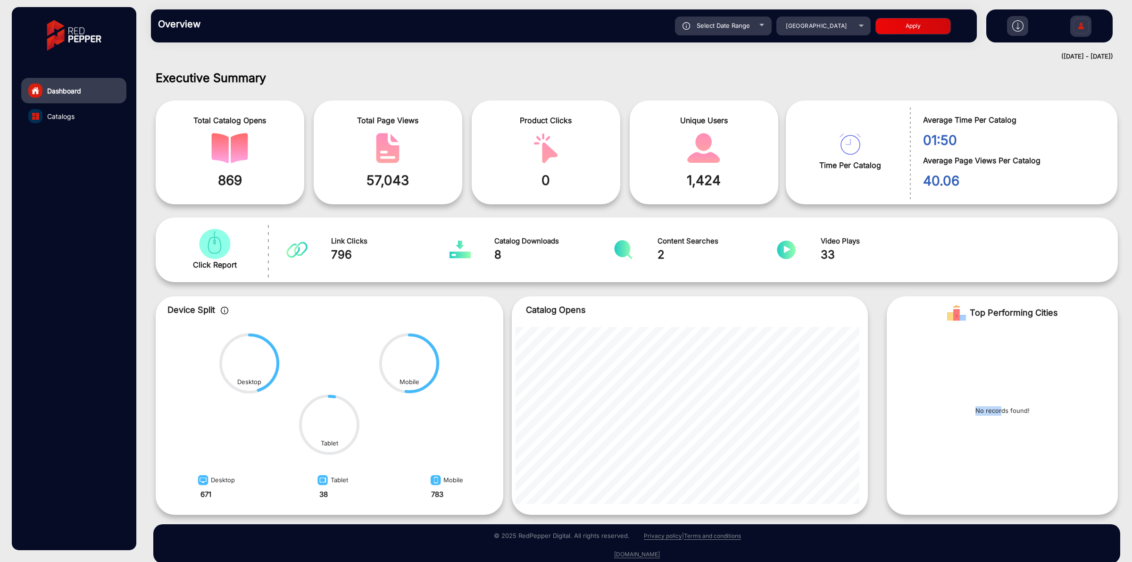
drag, startPoint x: 970, startPoint y: 413, endPoint x: 1000, endPoint y: 408, distance: 30.1
click at [1000, 408] on div "No records found!" at bounding box center [1001, 414] width 231 height 171
drag, startPoint x: 265, startPoint y: 174, endPoint x: 212, endPoint y: 174, distance: 52.8
click at [213, 174] on span "869" at bounding box center [230, 180] width 134 height 20
click at [232, 174] on span "869" at bounding box center [230, 180] width 134 height 20
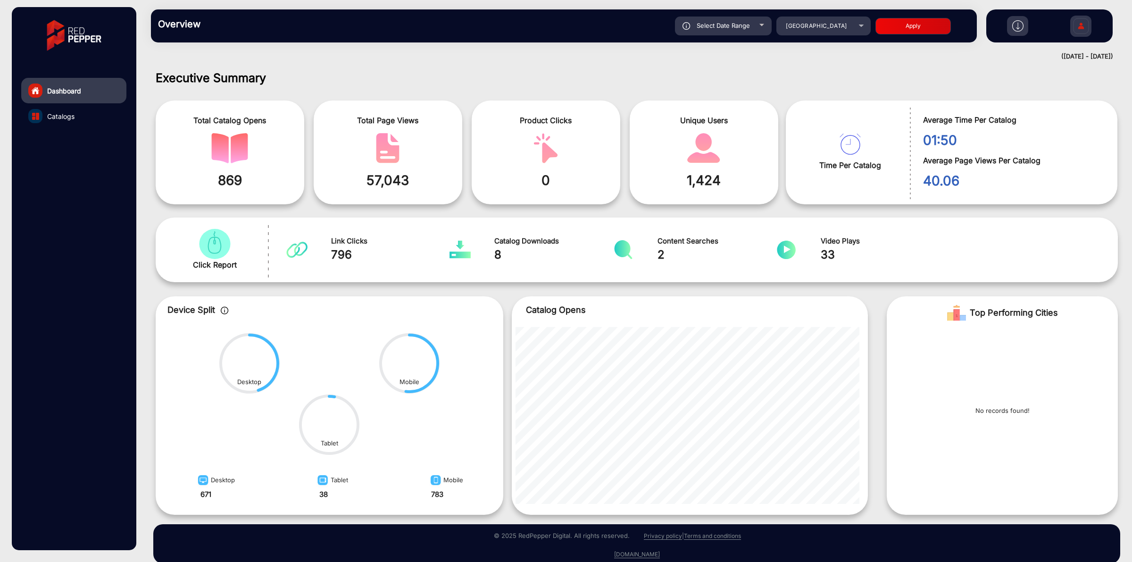
click at [78, 114] on link "Catalogs" at bounding box center [73, 115] width 105 height 25
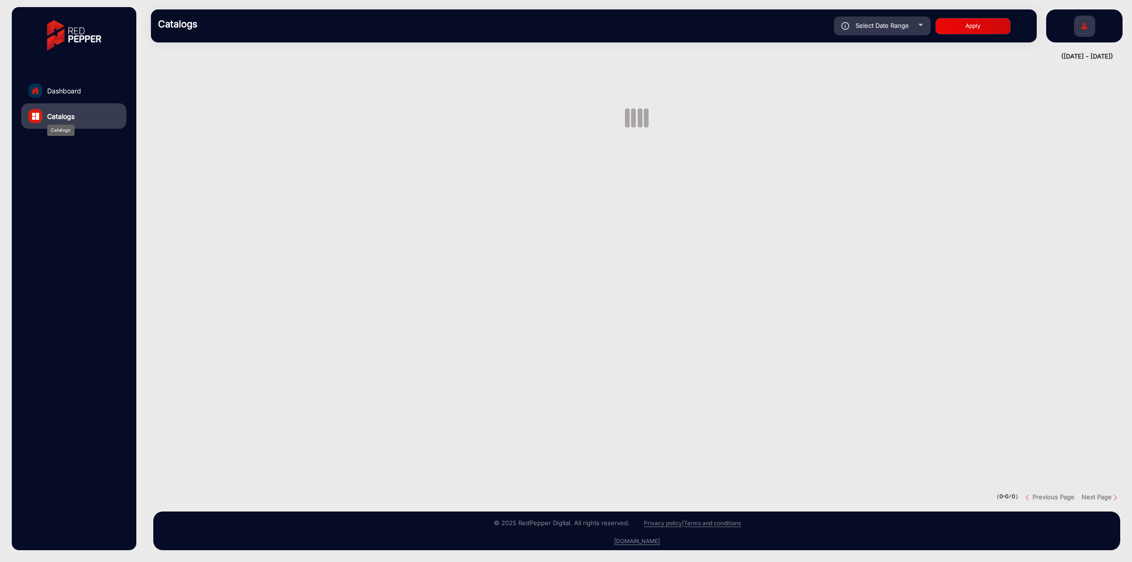
click at [70, 114] on span "Catalogs" at bounding box center [60, 116] width 27 height 10
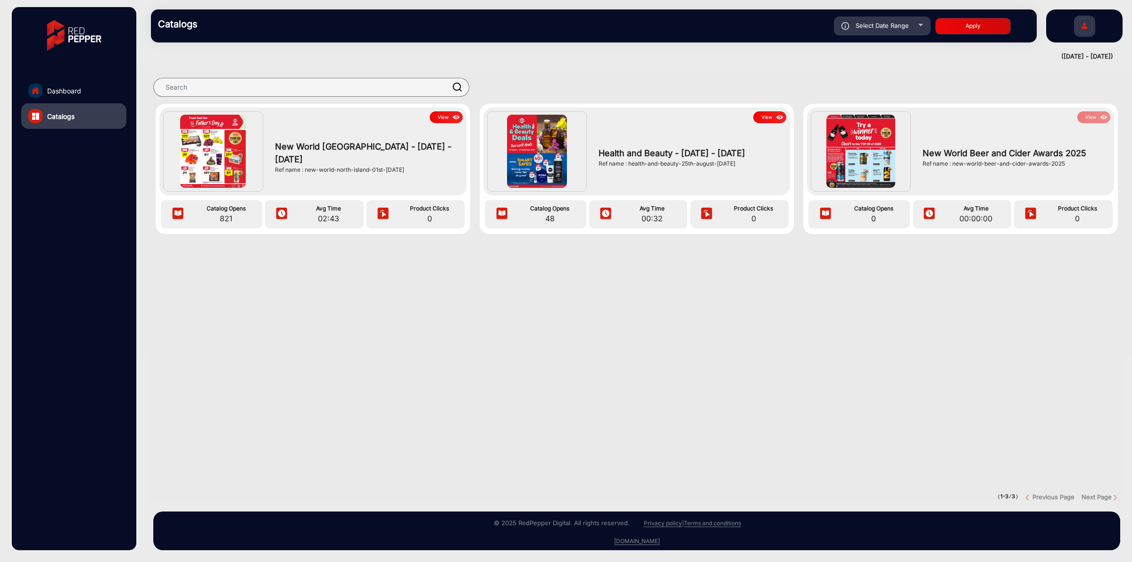
click at [449, 117] on button "View" at bounding box center [446, 117] width 33 height 12
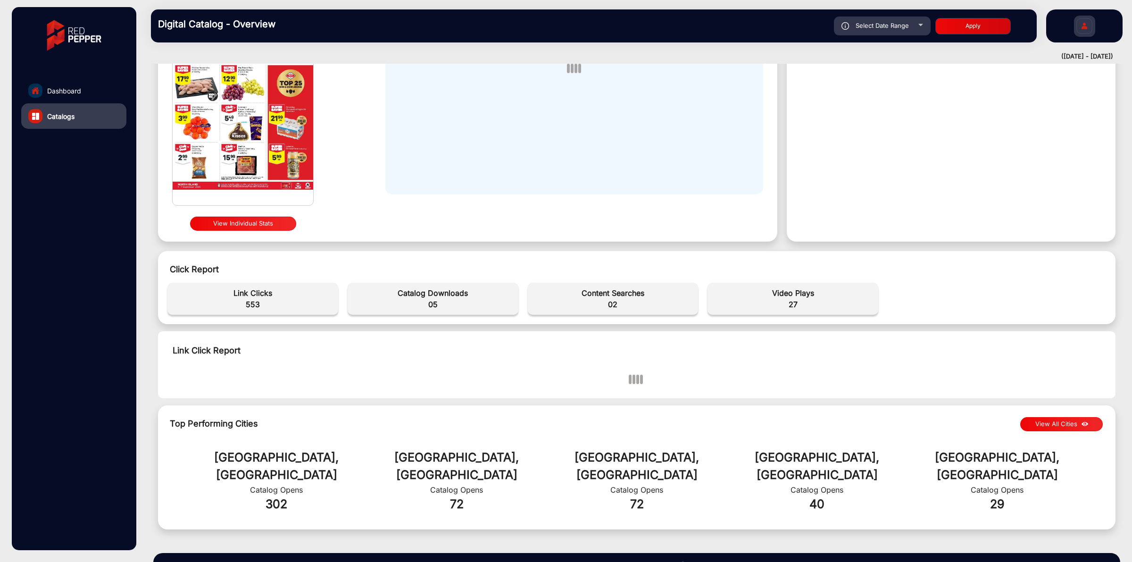
scroll to position [135, 0]
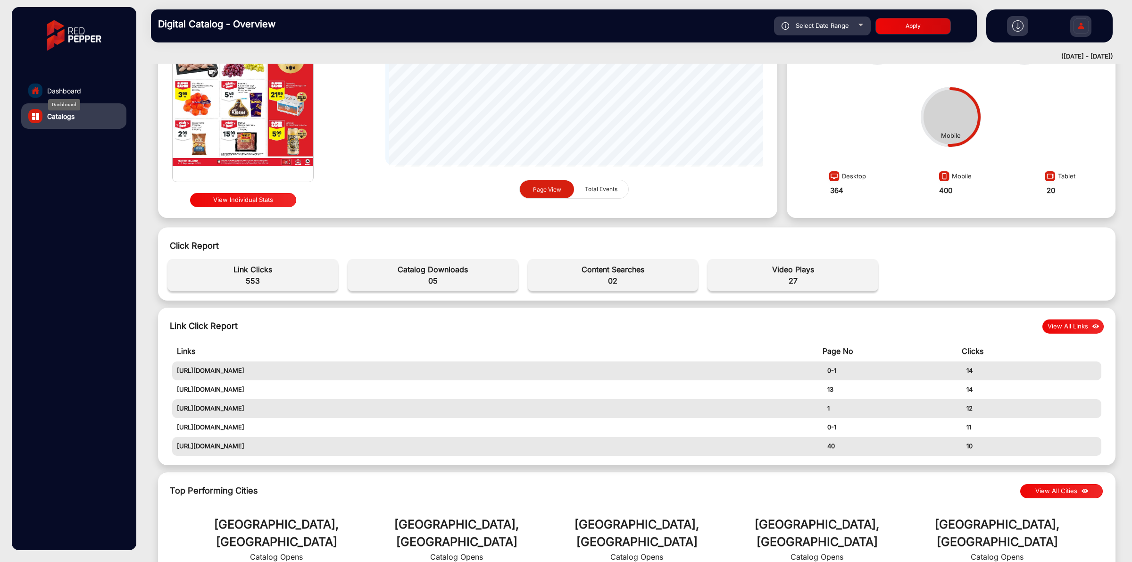
click at [72, 92] on span "Dashboard" at bounding box center [64, 91] width 34 height 10
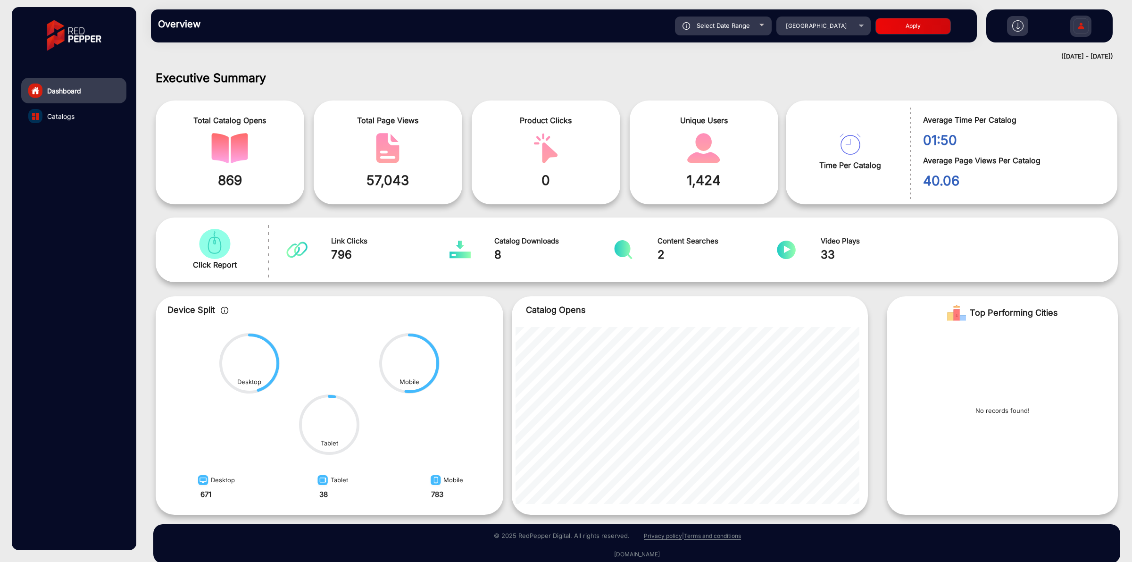
click at [715, 21] on div "Select Date Range" at bounding box center [723, 26] width 97 height 19
type input "[DATE]"
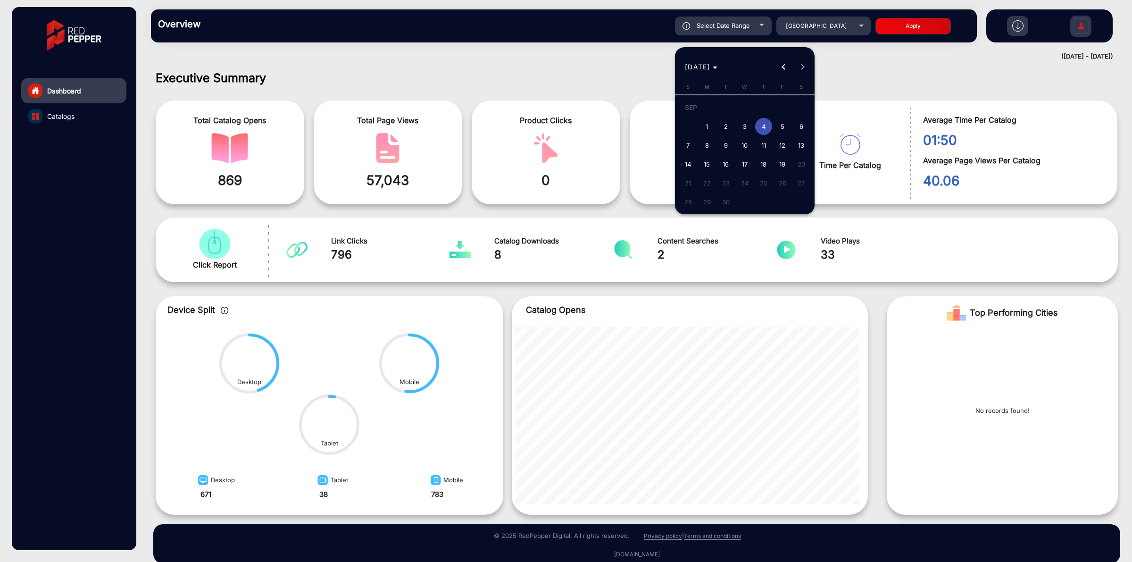
click at [758, 126] on span "4" at bounding box center [763, 126] width 17 height 17
click at [784, 164] on span "19" at bounding box center [782, 164] width 17 height 17
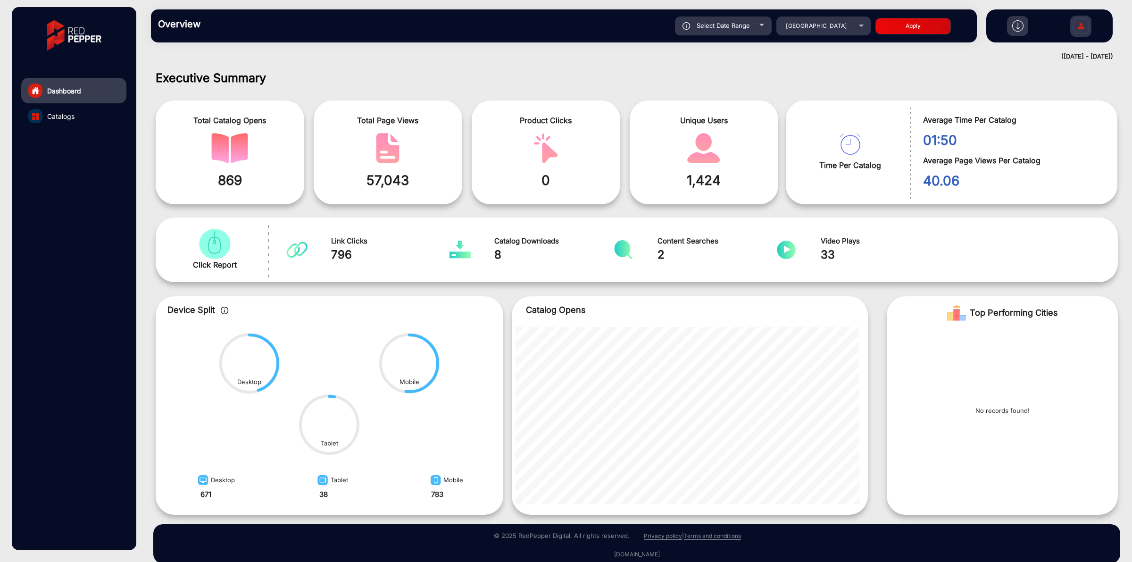
type input "[DATE]"
click at [920, 26] on button "Apply" at bounding box center [912, 26] width 75 height 17
type input "[DATE]"
click at [846, 23] on span "[GEOGRAPHIC_DATA]" at bounding box center [815, 25] width 61 height 7
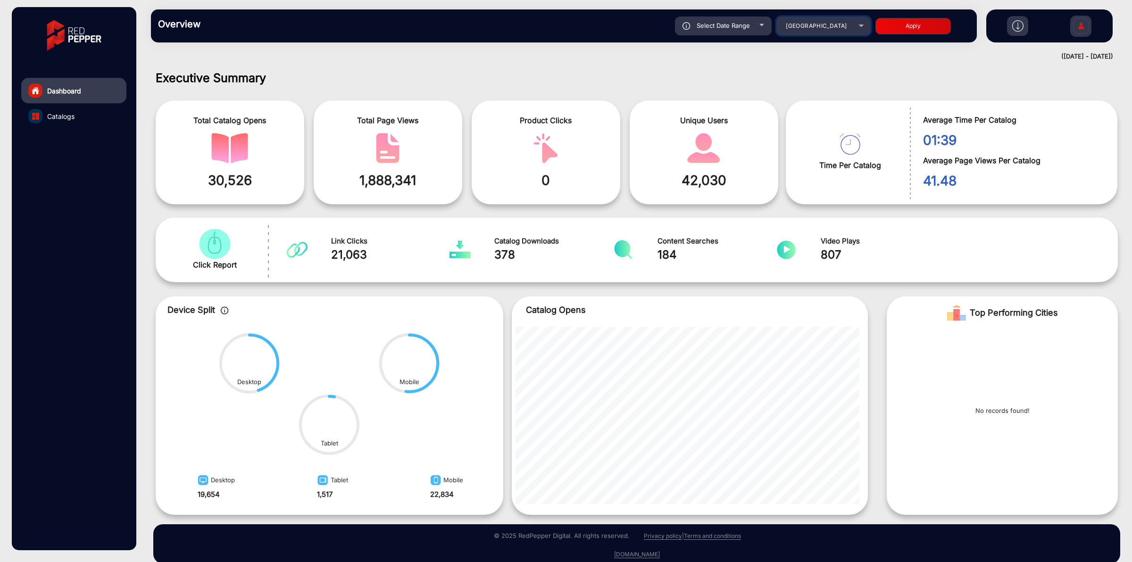
scroll to position [1878, 0]
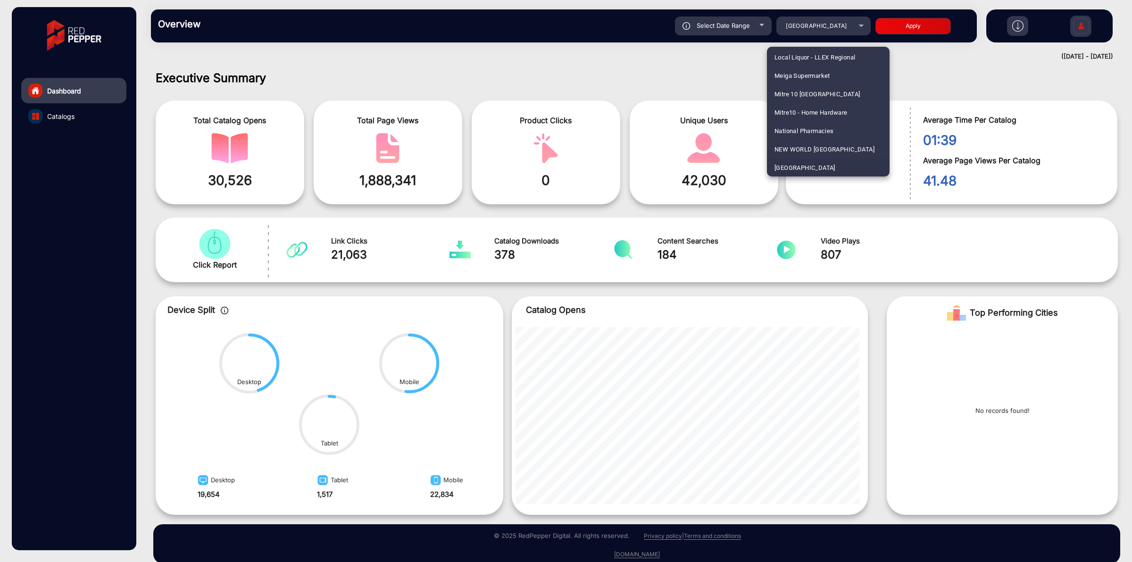
click at [719, 40] on div at bounding box center [566, 281] width 1132 height 562
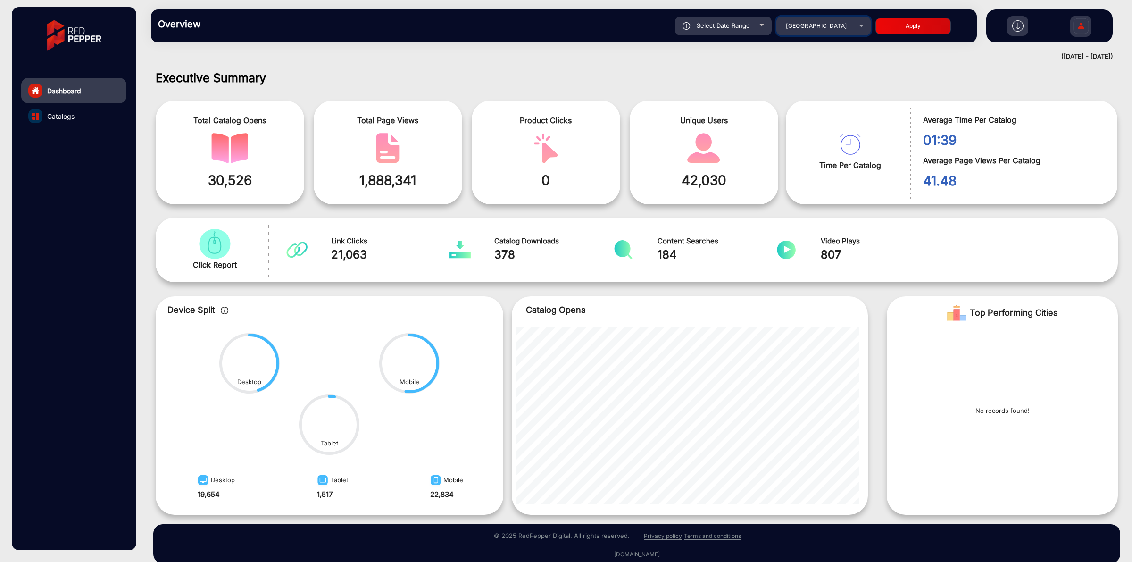
click at [782, 29] on div "[GEOGRAPHIC_DATA]" at bounding box center [815, 25] width 75 height 11
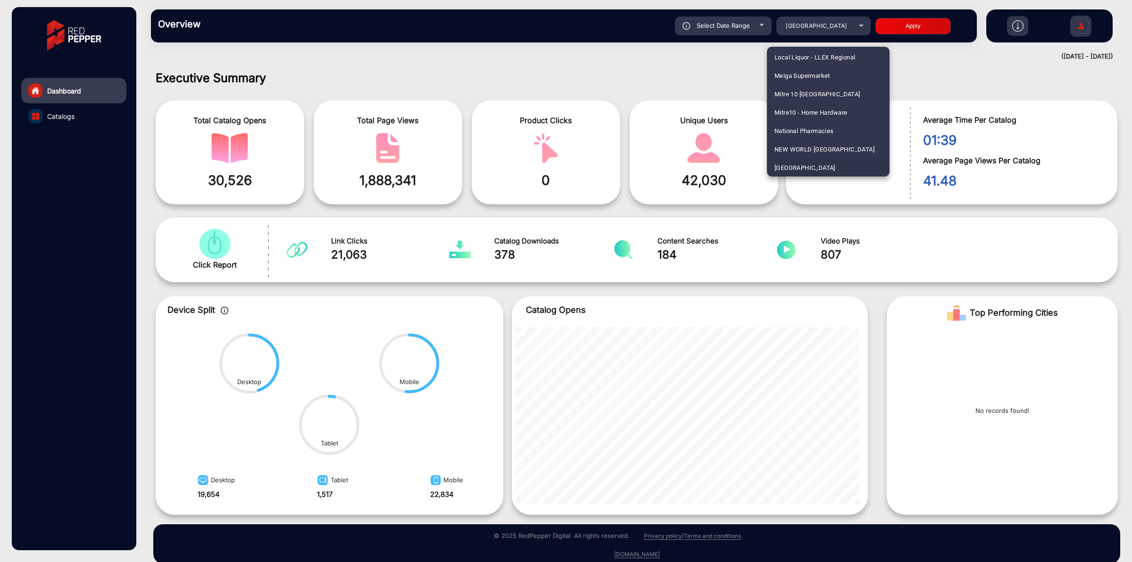
scroll to position [2008, 0]
click at [802, 109] on span "NZ Safety Blackwoods Annual Book" at bounding box center [825, 111] width 102 height 18
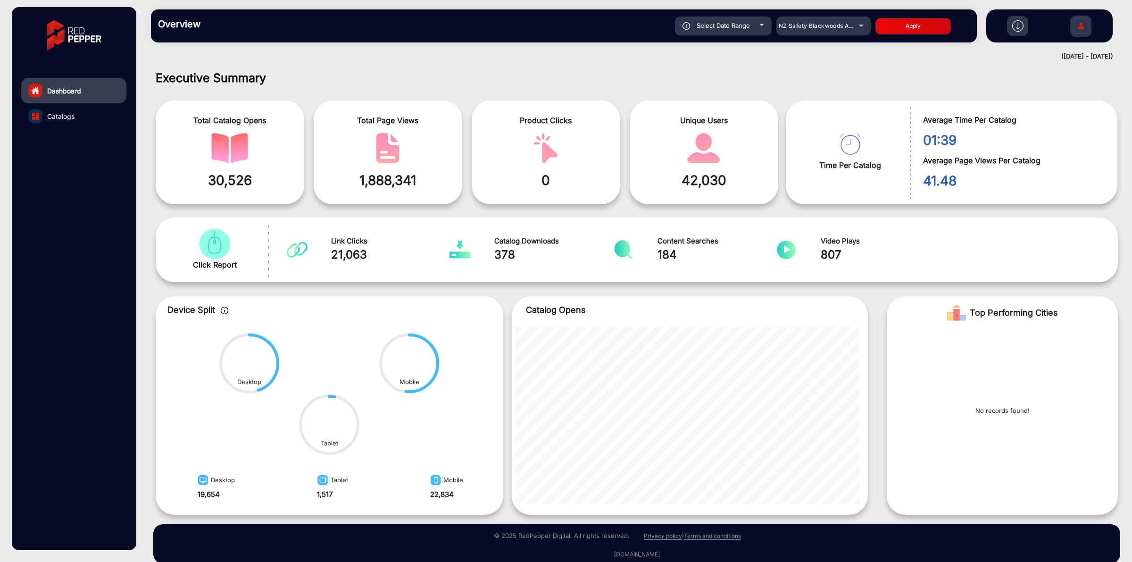
click at [906, 27] on button "Apply" at bounding box center [912, 26] width 75 height 17
type input "[DATE]"
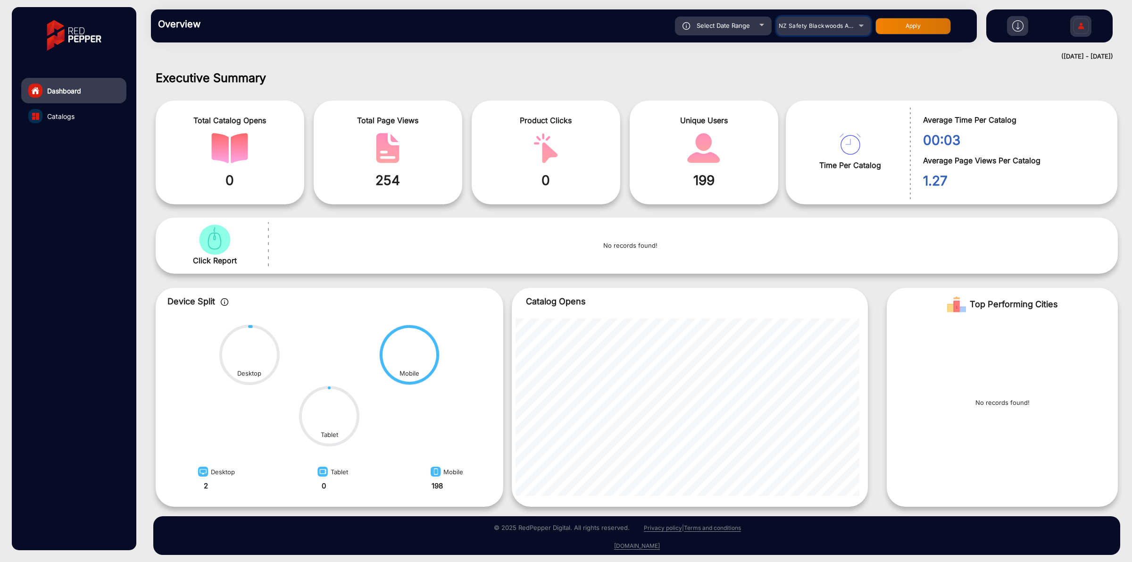
click at [816, 25] on span "NZ Safety Blackwoods Annual Book" at bounding box center [828, 25] width 101 height 7
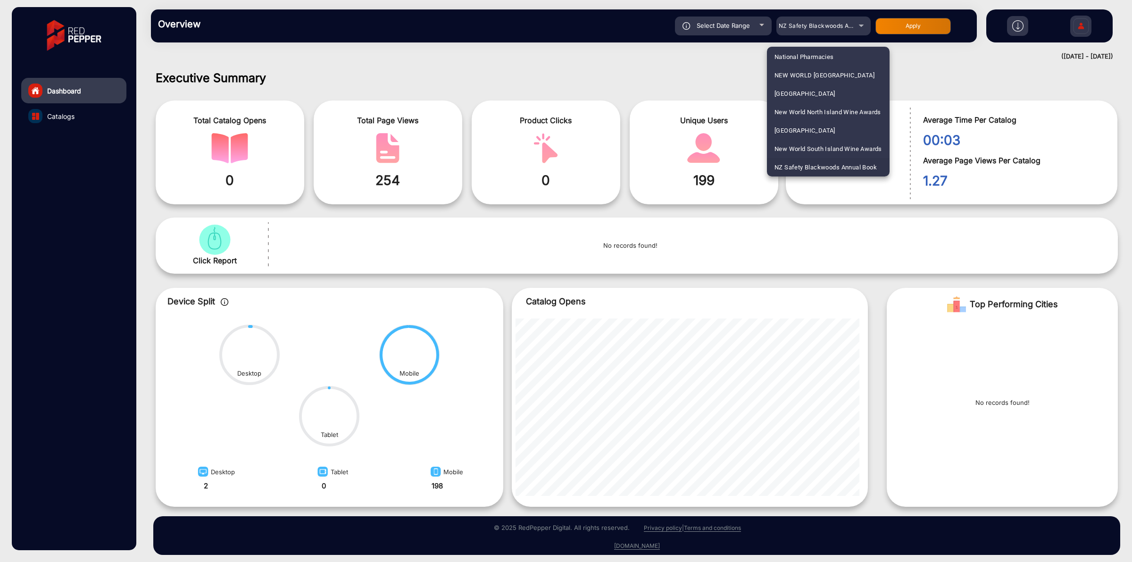
scroll to position [812, 0]
click at [787, 111] on span "Caraluzzis" at bounding box center [788, 111] width 29 height 18
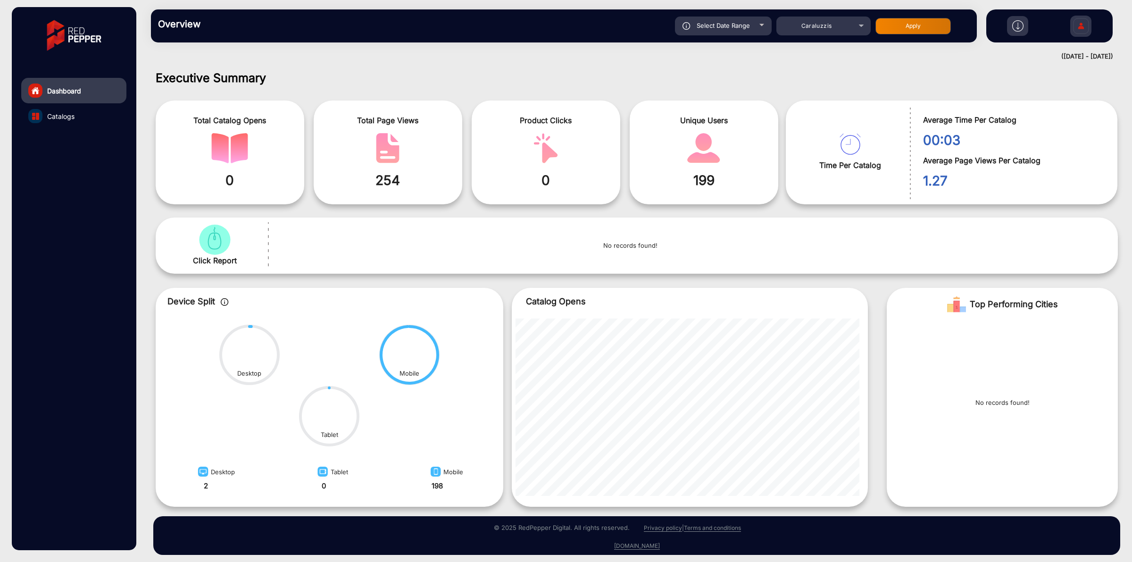
click at [896, 29] on button "Apply" at bounding box center [912, 26] width 75 height 17
type input "[DATE]"
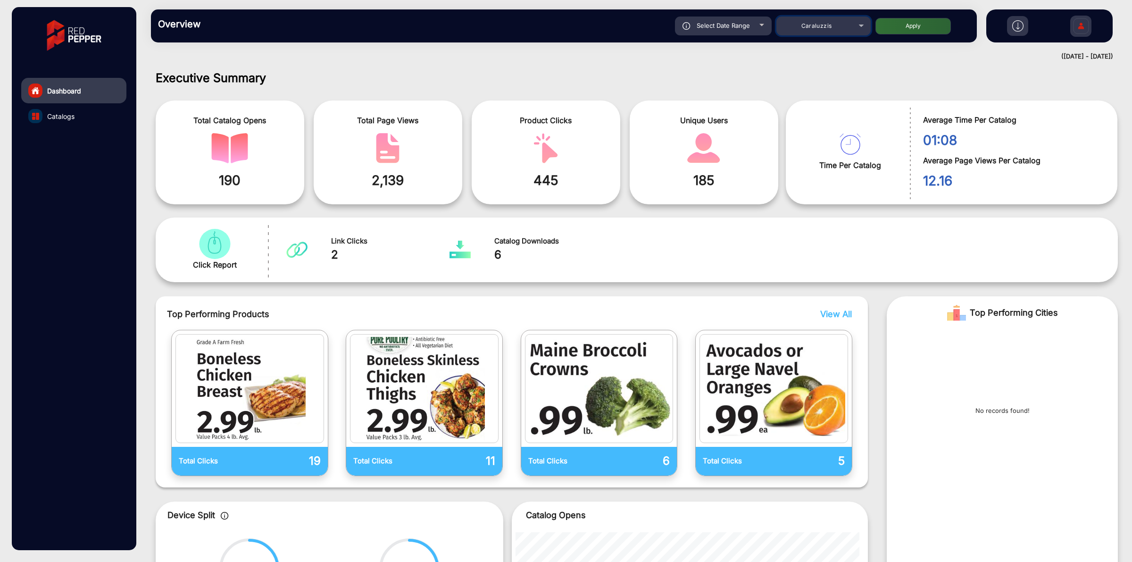
click at [838, 23] on div "Caraluzzis" at bounding box center [815, 25] width 75 height 11
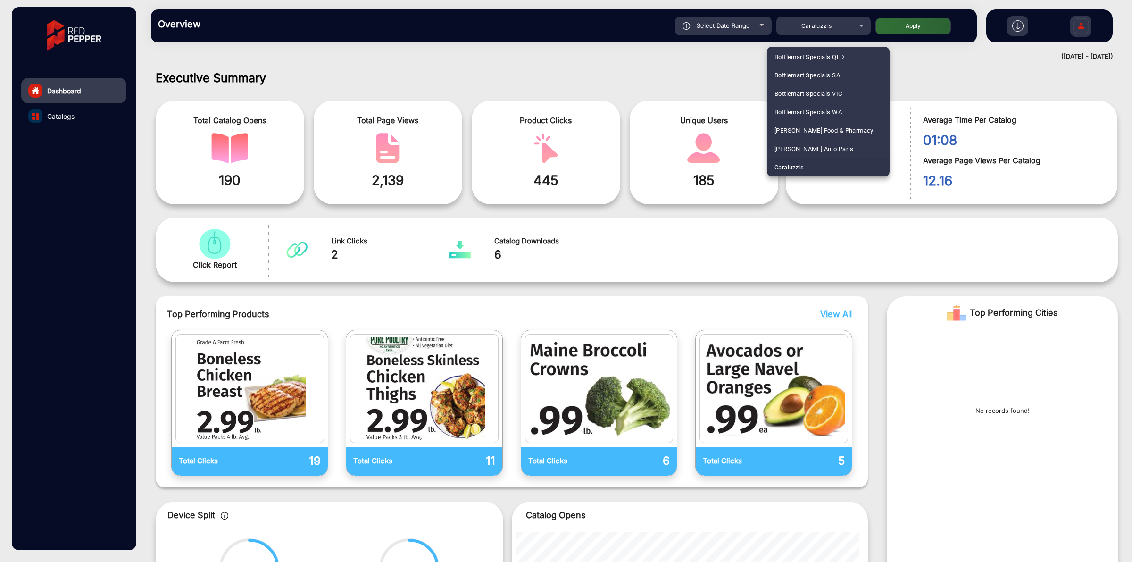
scroll to position [2375, 0]
click at [813, 107] on span "[PERSON_NAME] SHOP [GEOGRAPHIC_DATA]" at bounding box center [827, 111] width 107 height 18
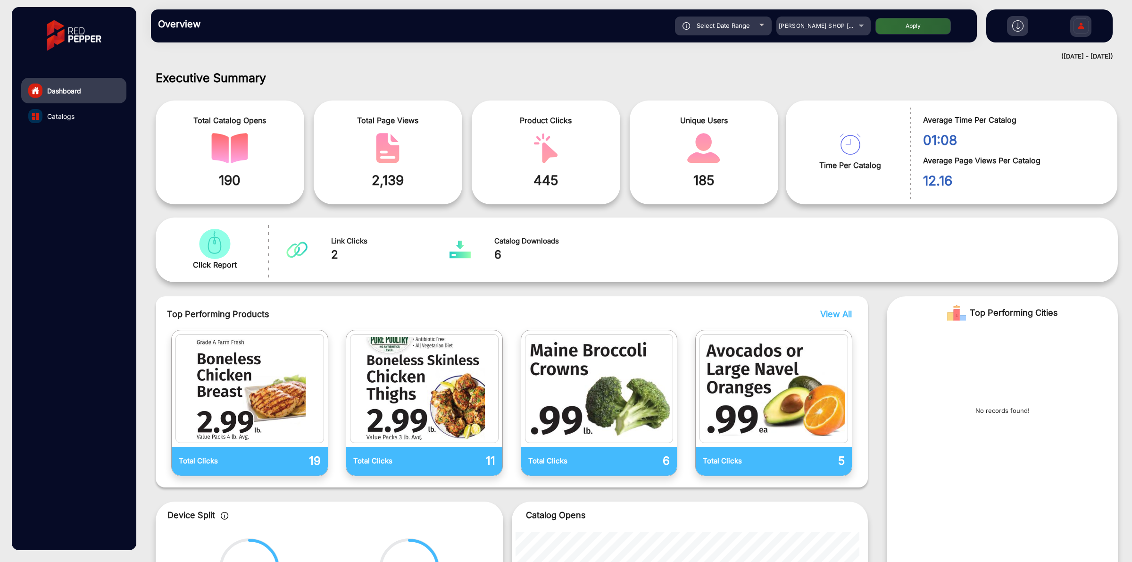
click at [900, 22] on button "Apply" at bounding box center [912, 26] width 75 height 17
type input "[DATE]"
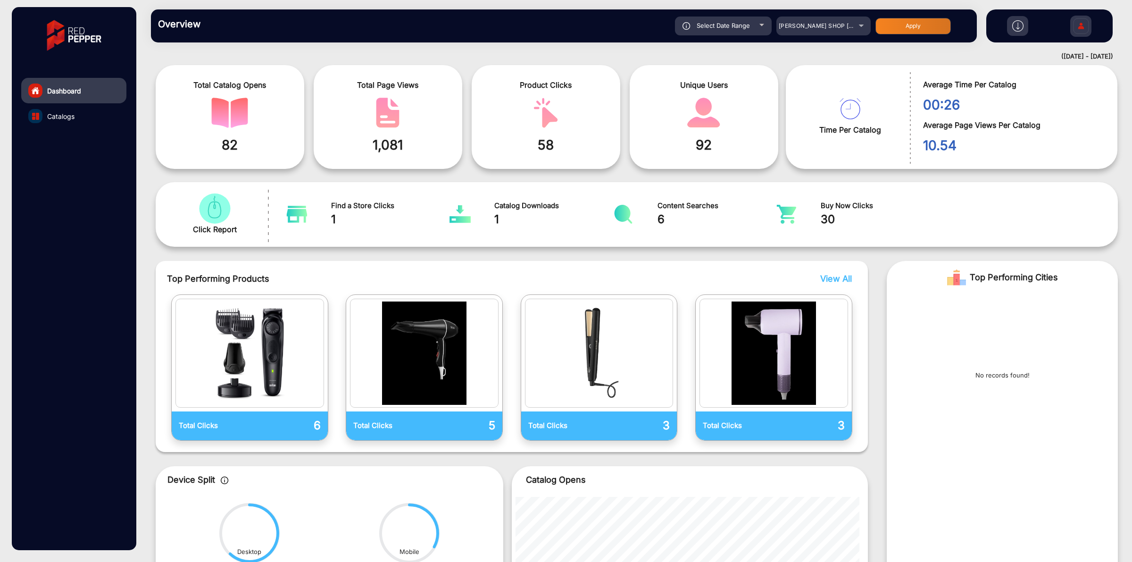
scroll to position [78, 0]
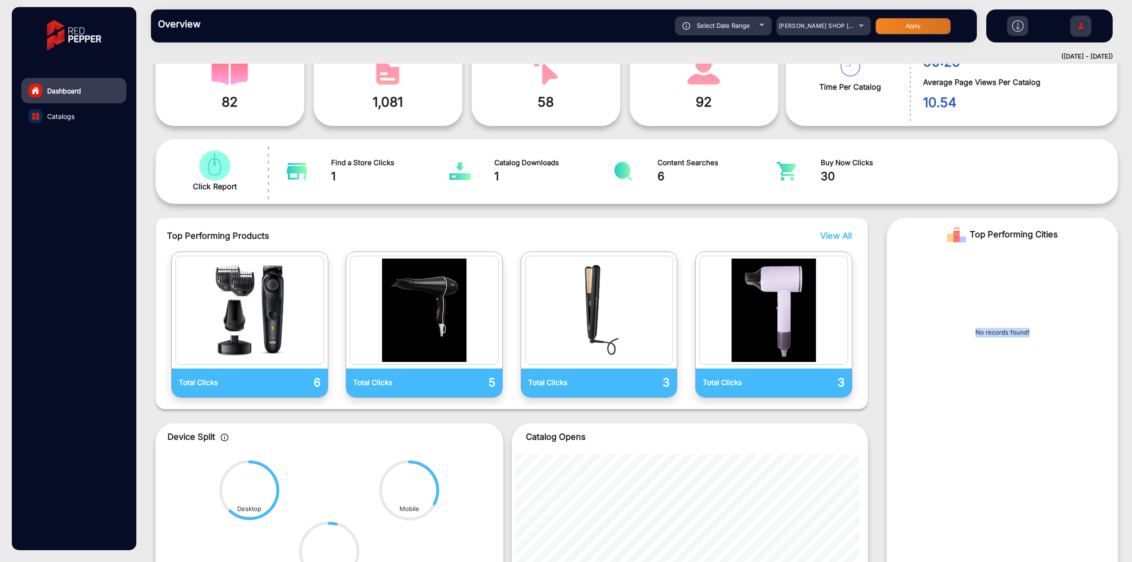
drag, startPoint x: 1041, startPoint y: 335, endPoint x: 960, endPoint y: 368, distance: 86.9
click at [966, 333] on div "No records found!" at bounding box center [1001, 336] width 231 height 171
click at [960, 373] on div "No records found!" at bounding box center [1001, 336] width 231 height 171
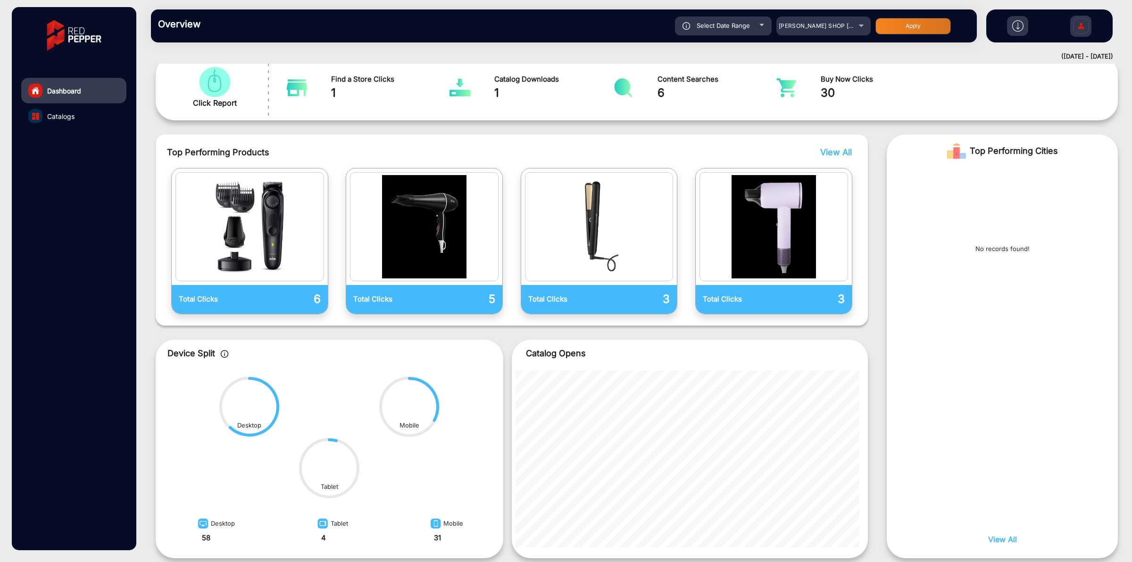
scroll to position [218, 0]
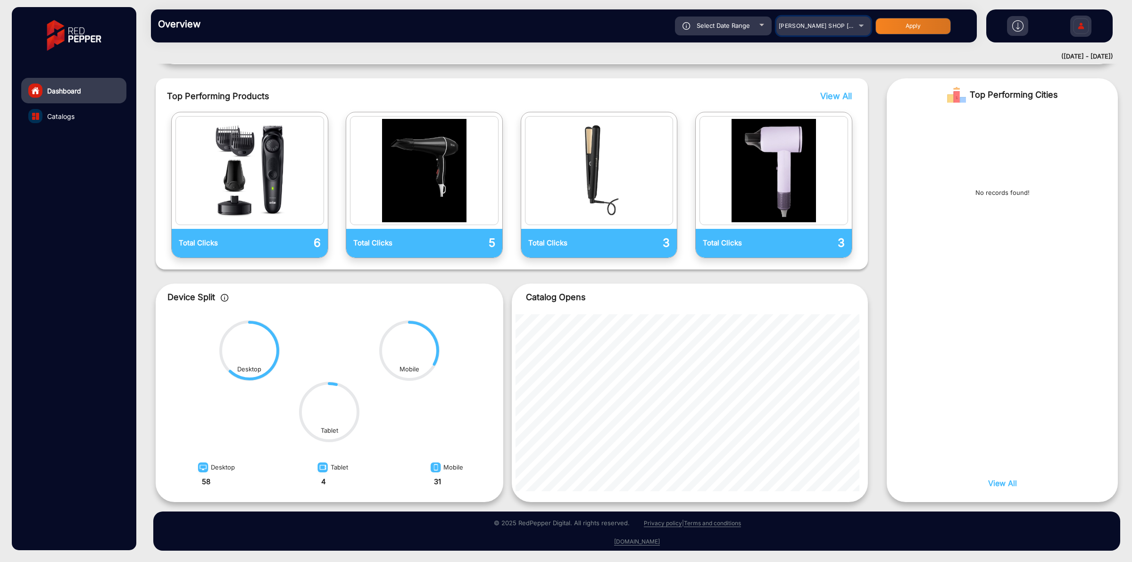
click at [824, 26] on span "[PERSON_NAME] SHOP [GEOGRAPHIC_DATA]" at bounding box center [842, 25] width 129 height 7
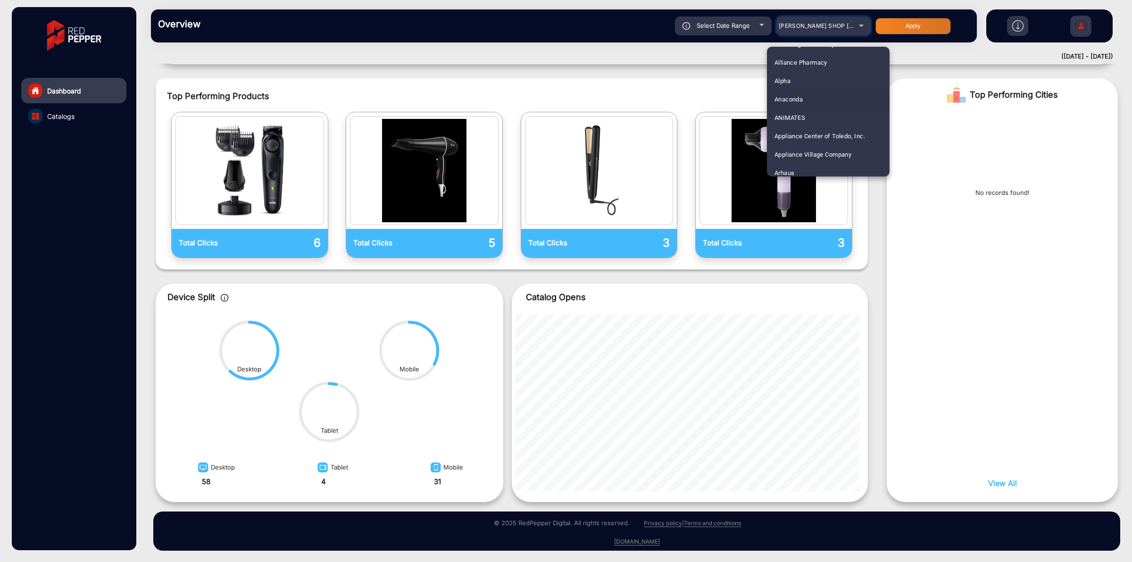
scroll to position [78, 0]
click at [802, 147] on mat-option "Arhaus" at bounding box center [828, 147] width 123 height 18
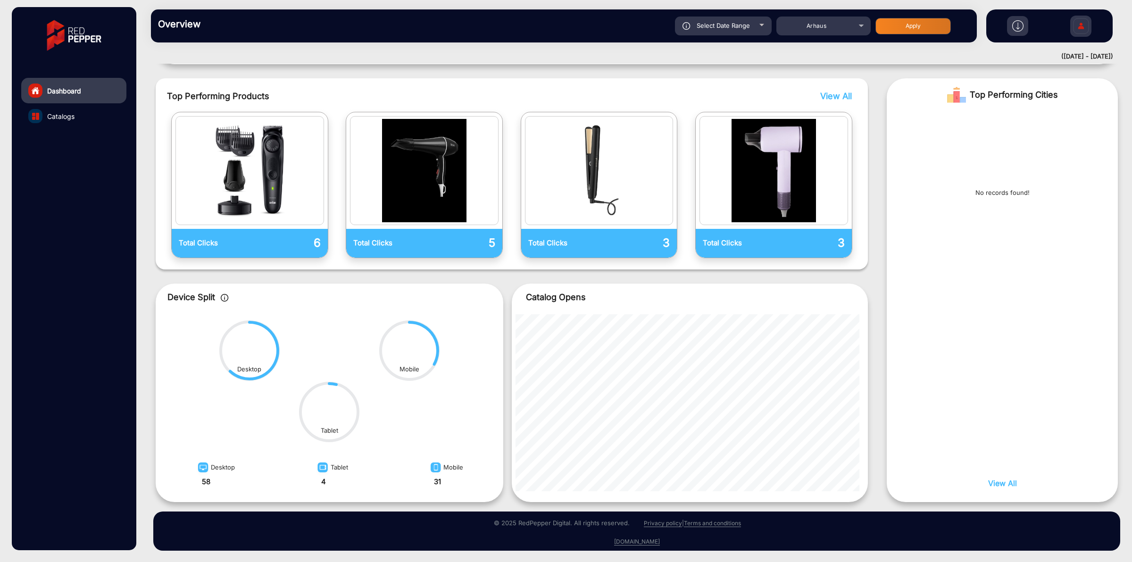
click at [744, 22] on span "Select Date Range" at bounding box center [722, 26] width 53 height 8
type input "[DATE]"
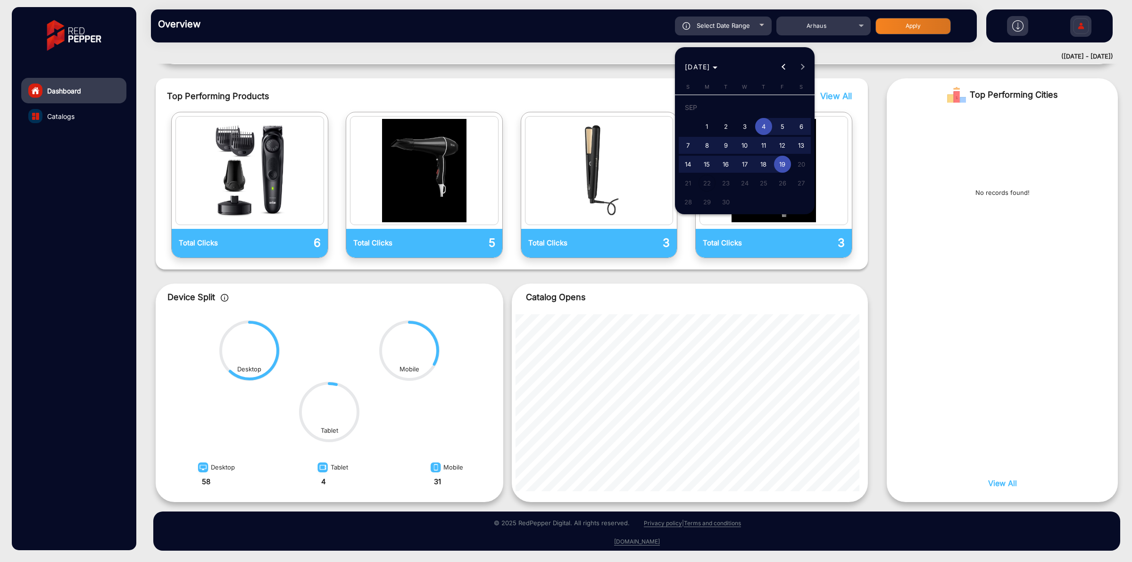
click at [800, 29] on div at bounding box center [566, 281] width 1132 height 562
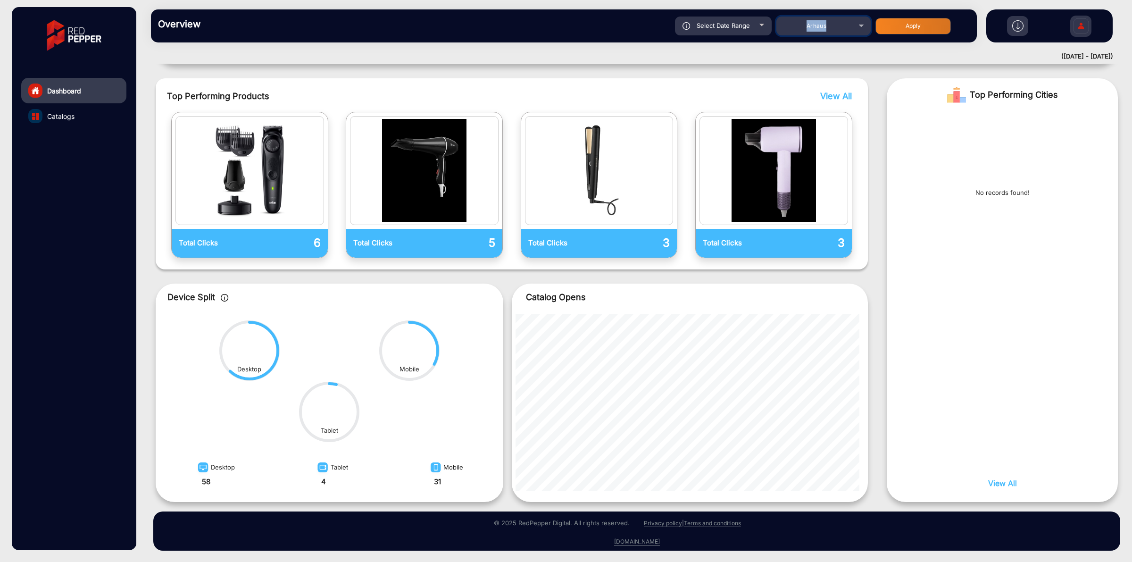
click at [800, 29] on div "Arhaus" at bounding box center [815, 25] width 75 height 11
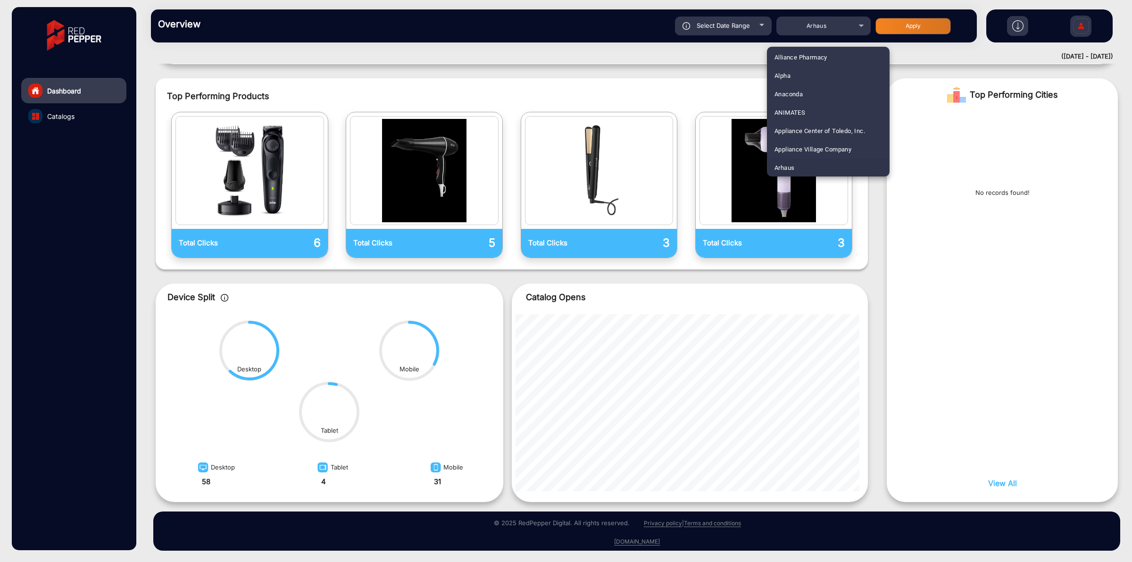
scroll to position [1438, 0]
click at [786, 109] on span "[PERSON_NAME]" at bounding box center [798, 111] width 48 height 18
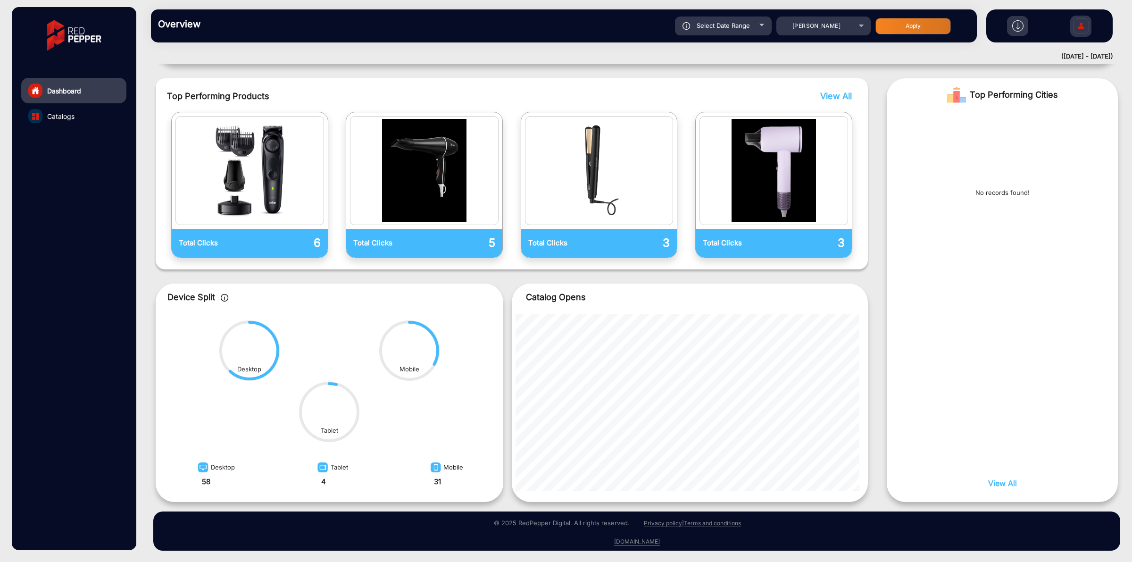
click at [882, 30] on button "Apply" at bounding box center [912, 26] width 75 height 17
type input "[DATE]"
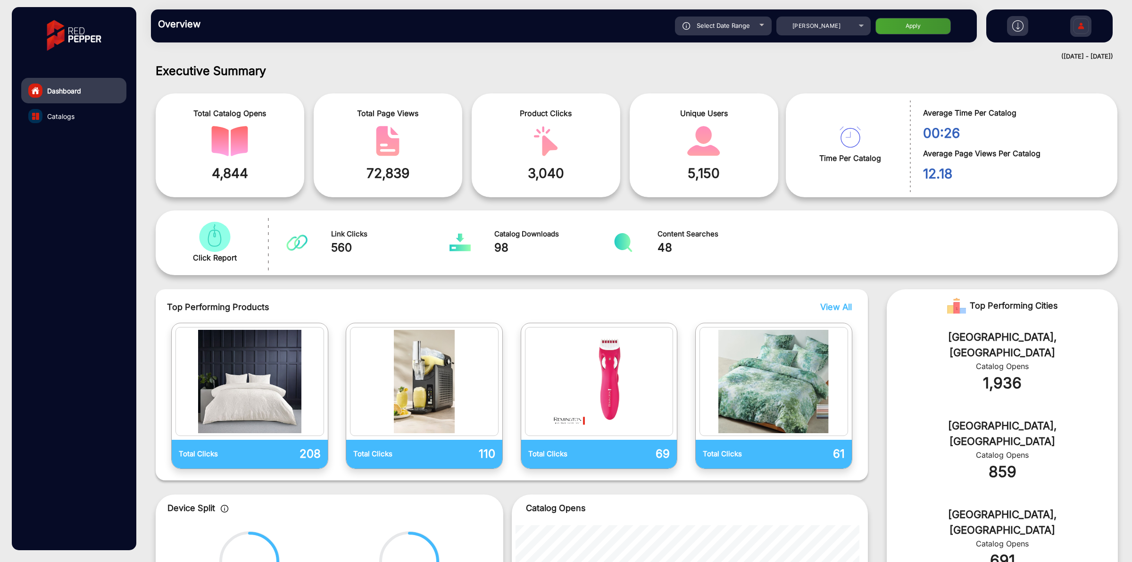
click at [705, 32] on div "Select Date Range" at bounding box center [723, 26] width 97 height 19
type input "[DATE]"
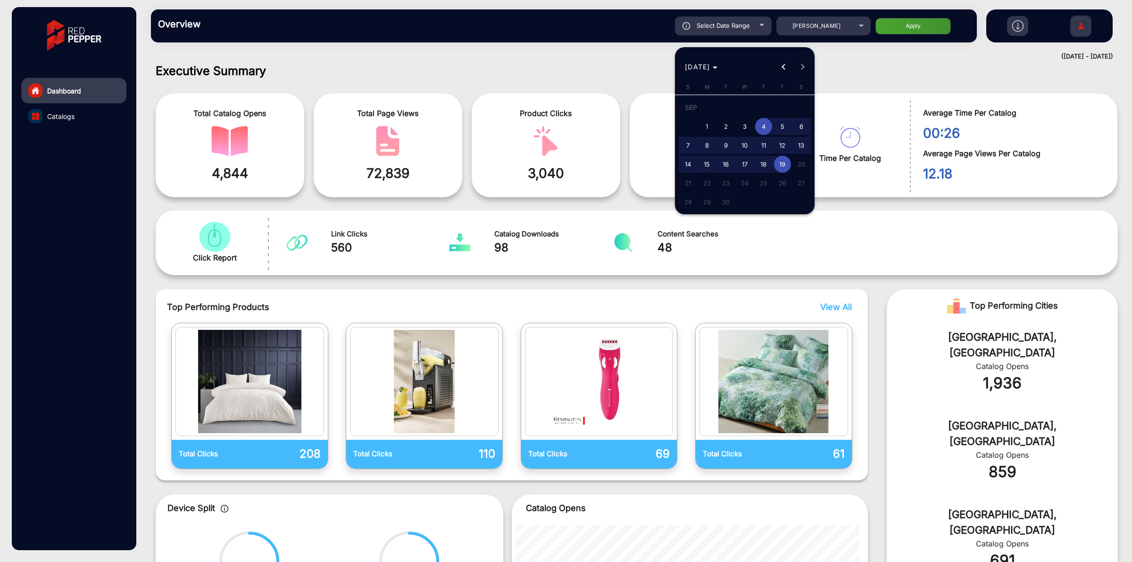
click at [779, 164] on span "19" at bounding box center [782, 164] width 17 height 17
type input "[DATE]"
click at [779, 164] on span "19" at bounding box center [782, 164] width 17 height 17
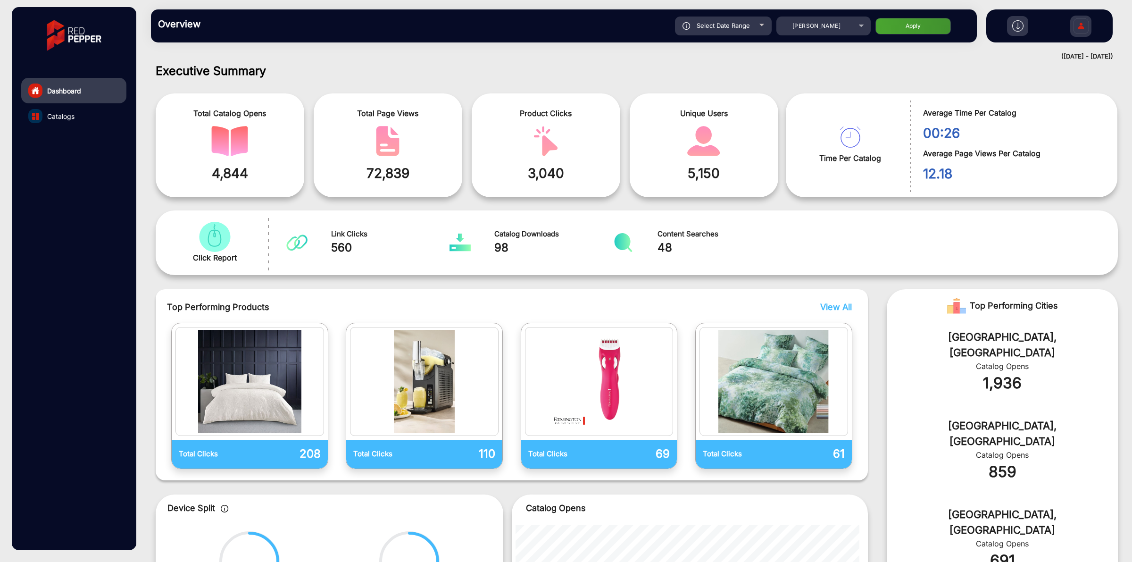
type input "[DATE]"
click at [911, 24] on button "Apply" at bounding box center [912, 26] width 75 height 17
type input "[DATE]"
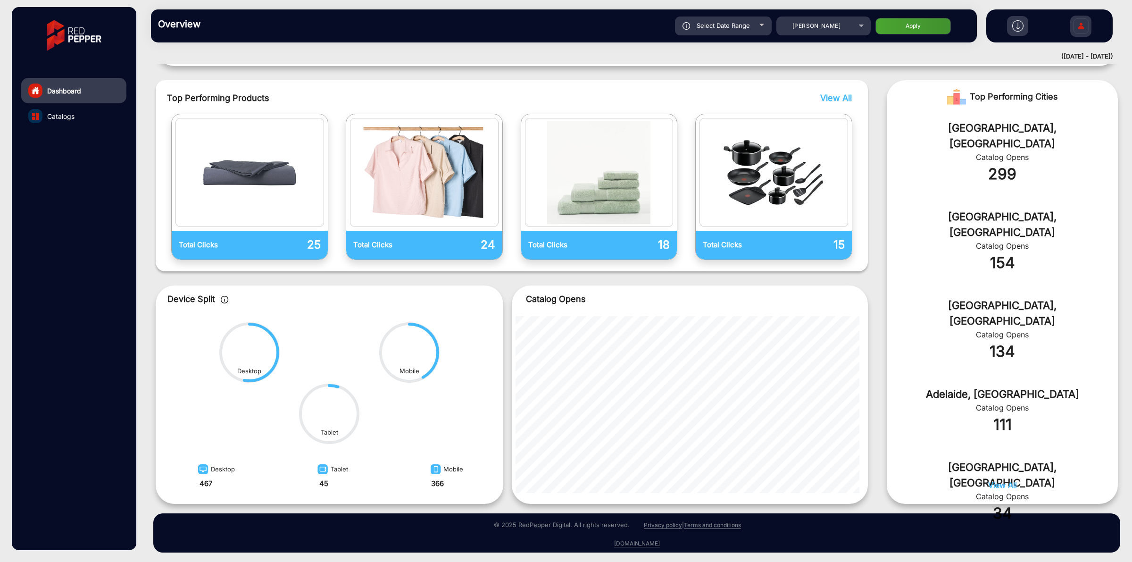
scroll to position [218, 0]
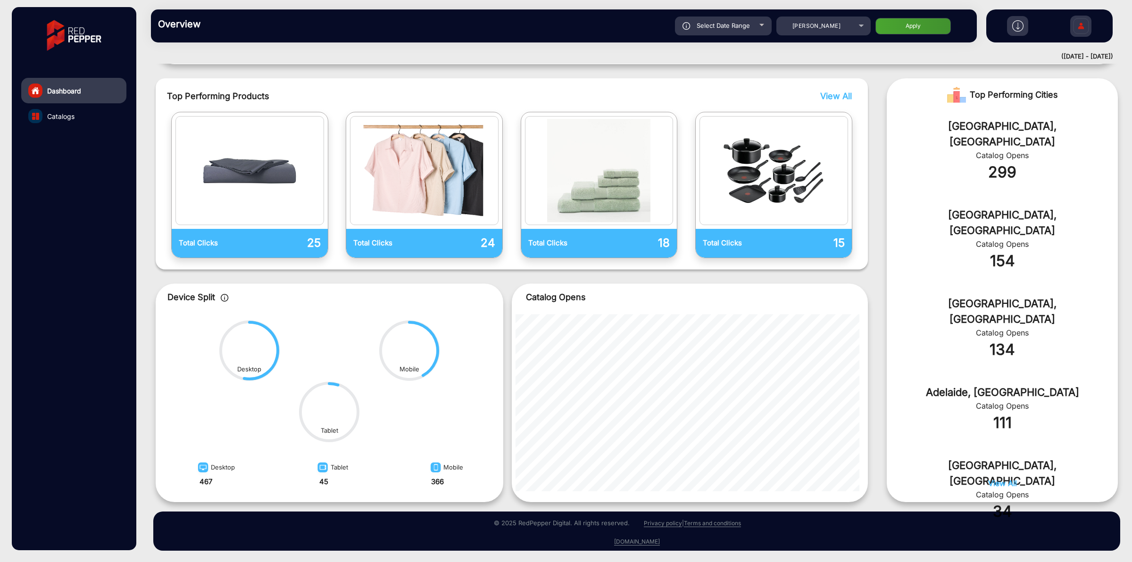
click at [993, 484] on span "View All" at bounding box center [1002, 482] width 29 height 9
